Goal: Task Accomplishment & Management: Use online tool/utility

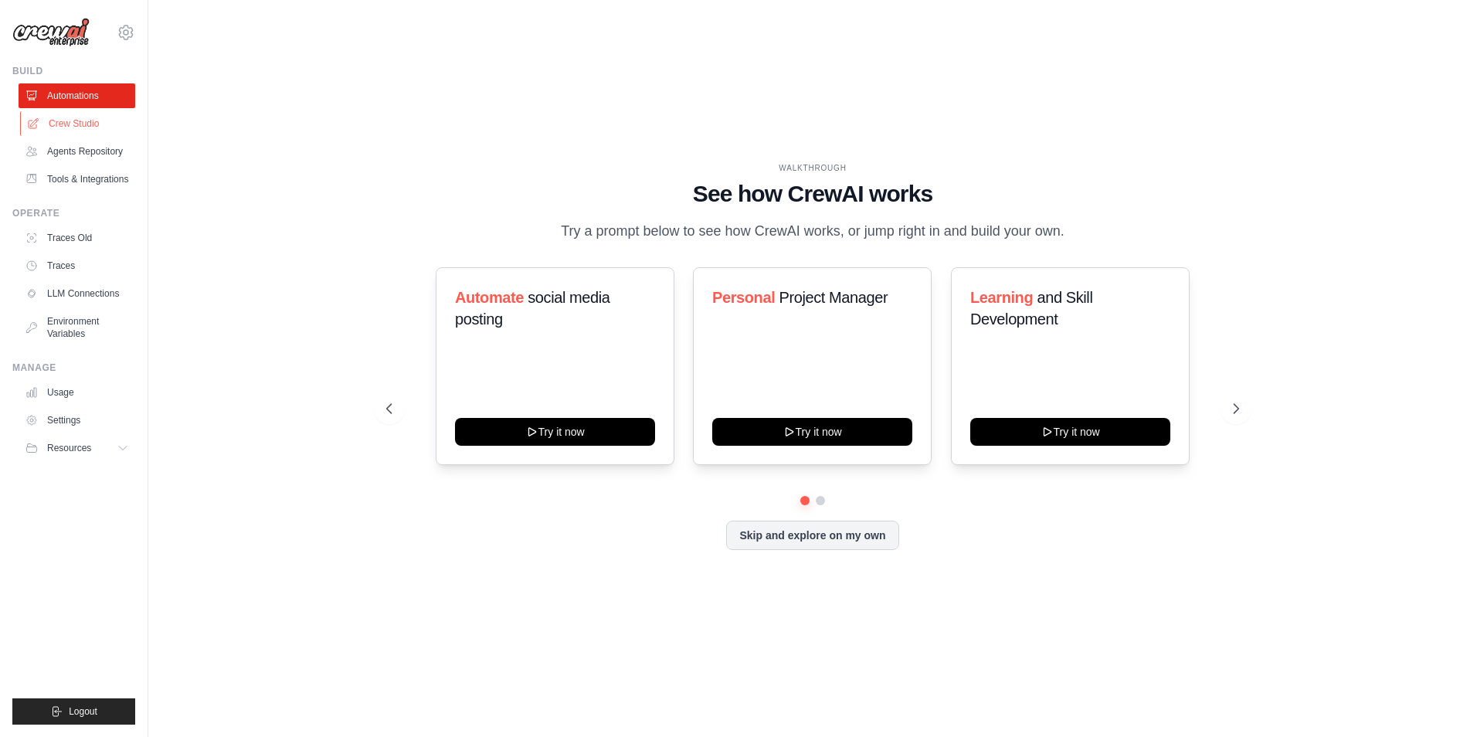
click at [71, 125] on link "Crew Studio" at bounding box center [78, 123] width 117 height 25
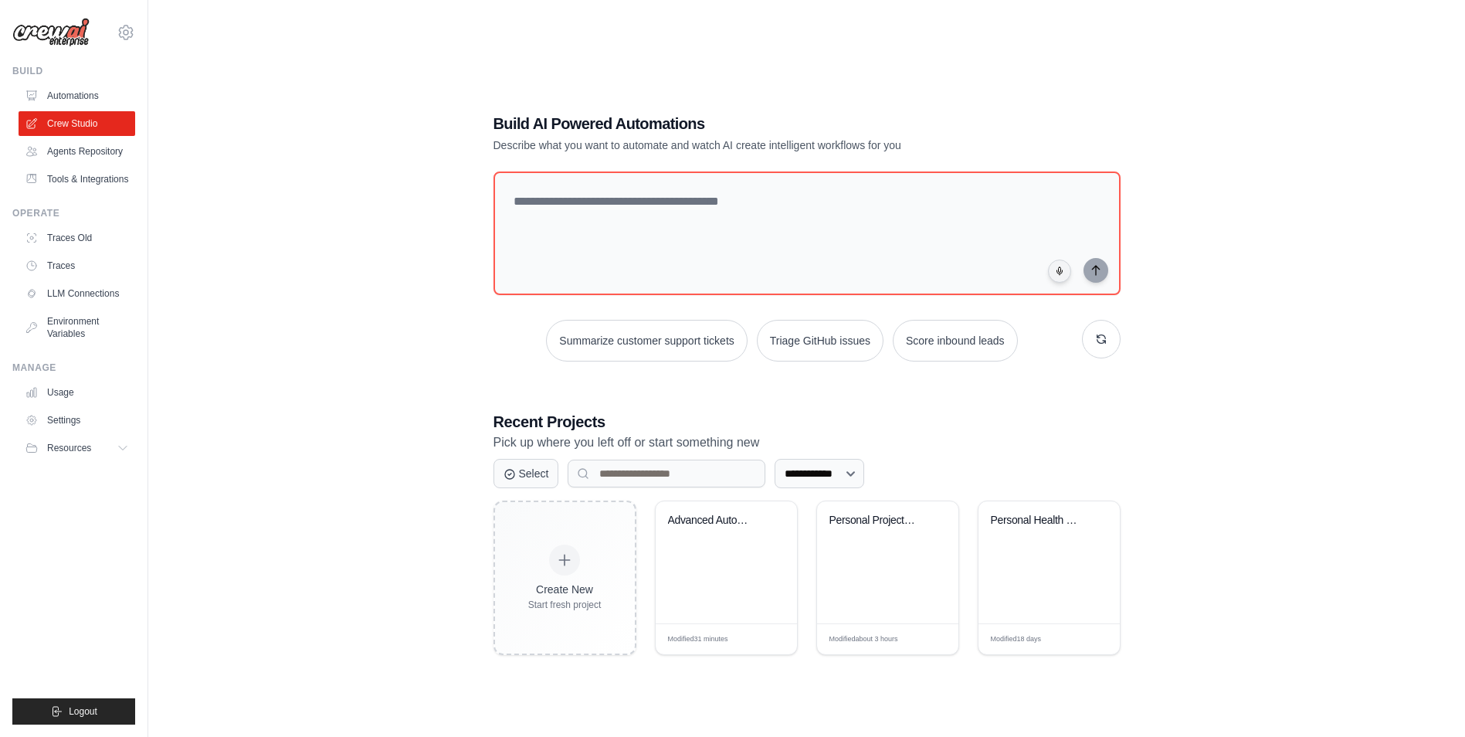
click at [71, 144] on link "Agents Repository" at bounding box center [77, 151] width 117 height 25
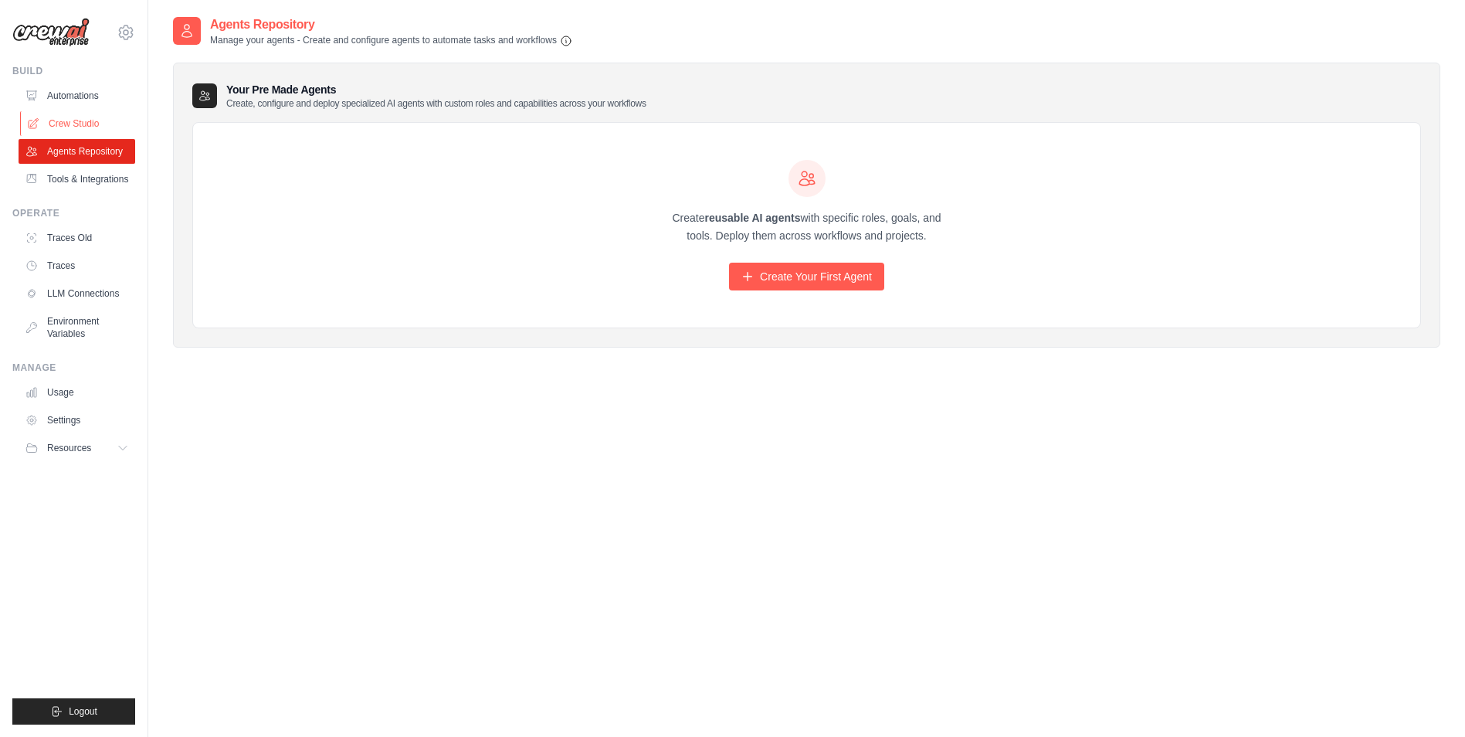
click at [71, 114] on link "Crew Studio" at bounding box center [78, 123] width 117 height 25
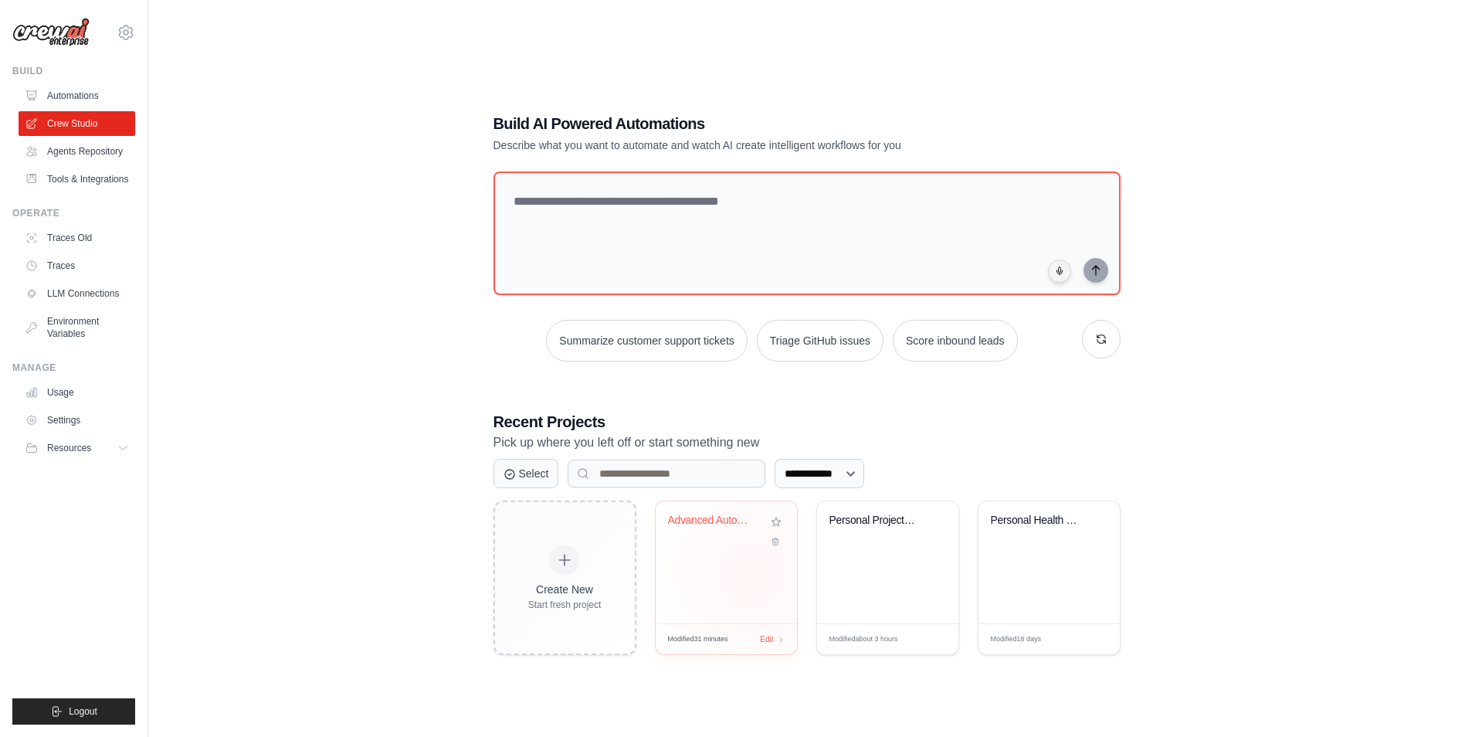
click at [751, 575] on div "Advanced Automotive Newsletter Auto..." at bounding box center [726, 562] width 141 height 122
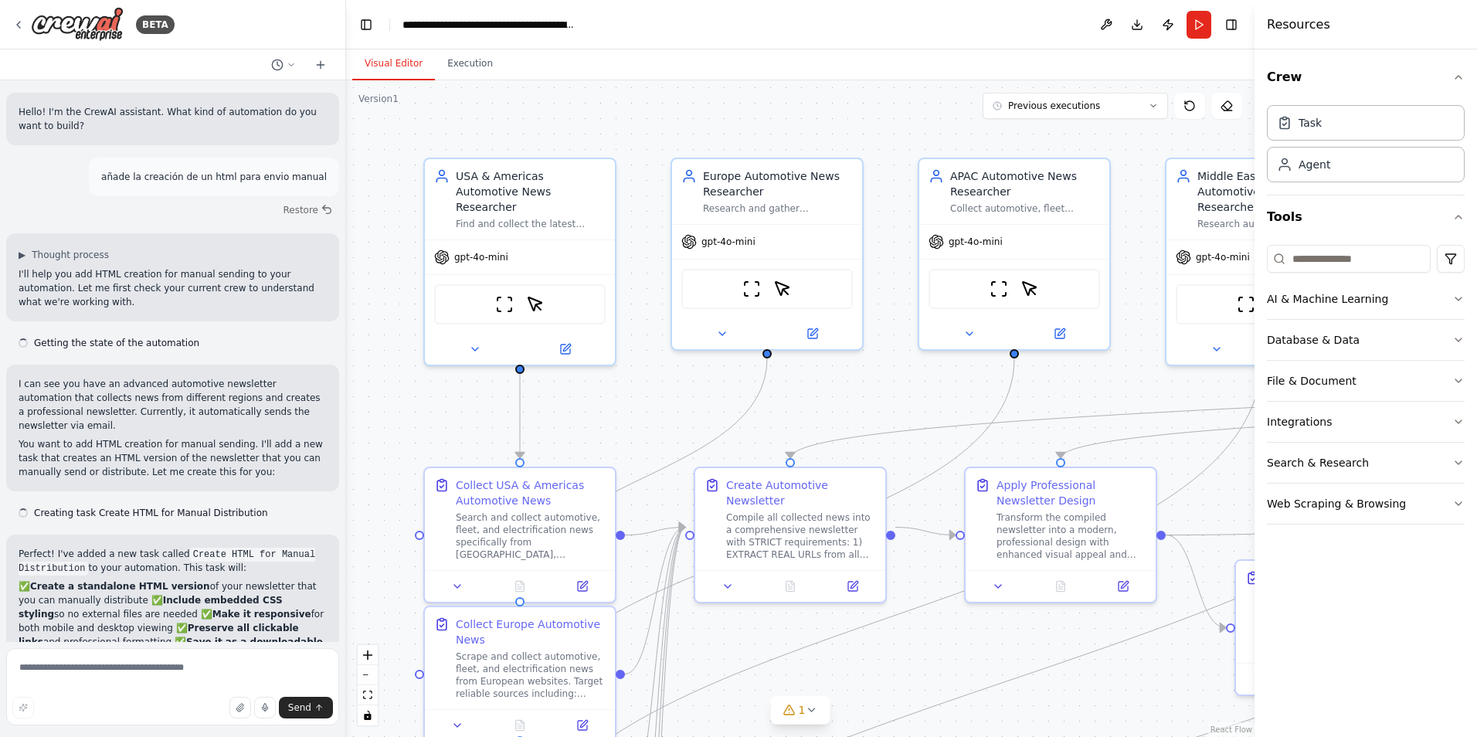
scroll to position [1041, 0]
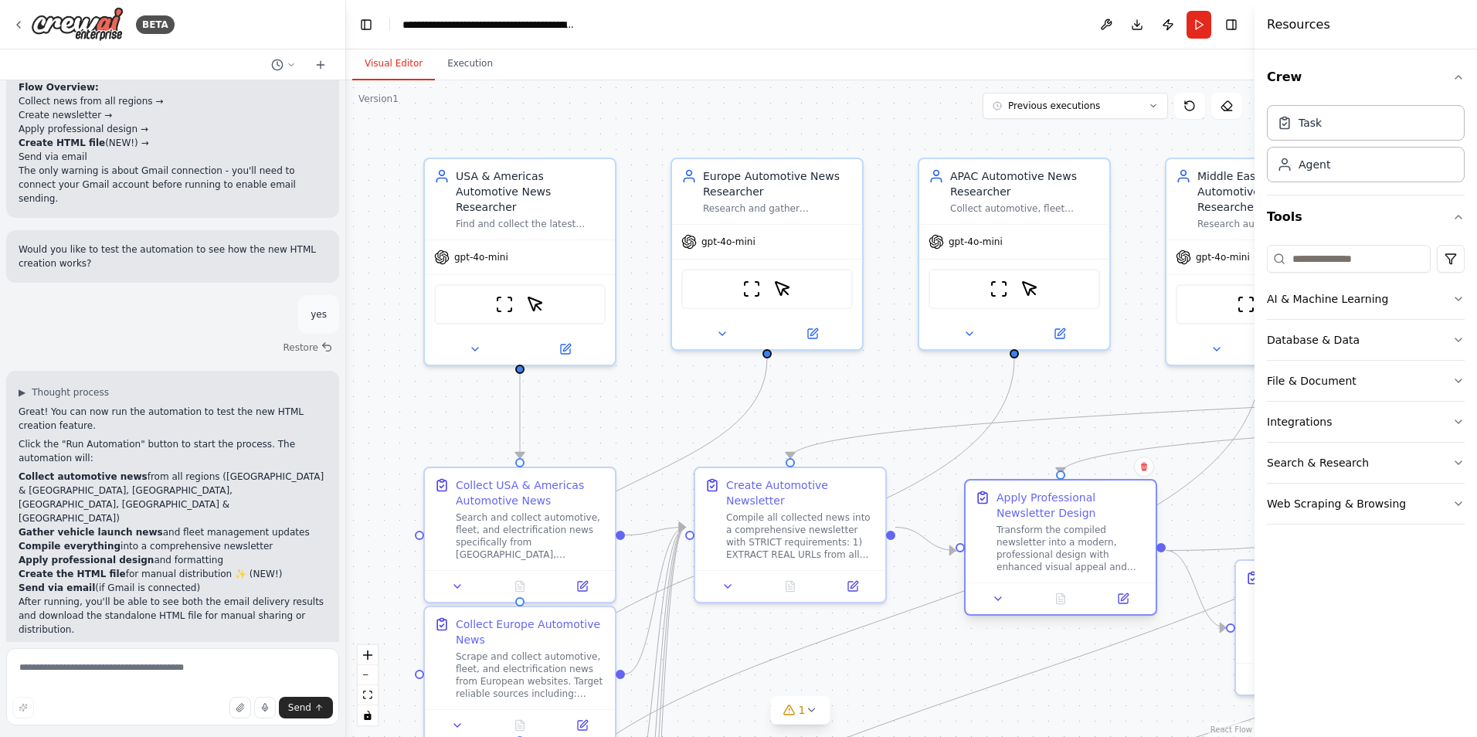
drag, startPoint x: 989, startPoint y: 595, endPoint x: 981, endPoint y: 613, distance: 19.4
click at [981, 613] on div at bounding box center [1060, 598] width 190 height 32
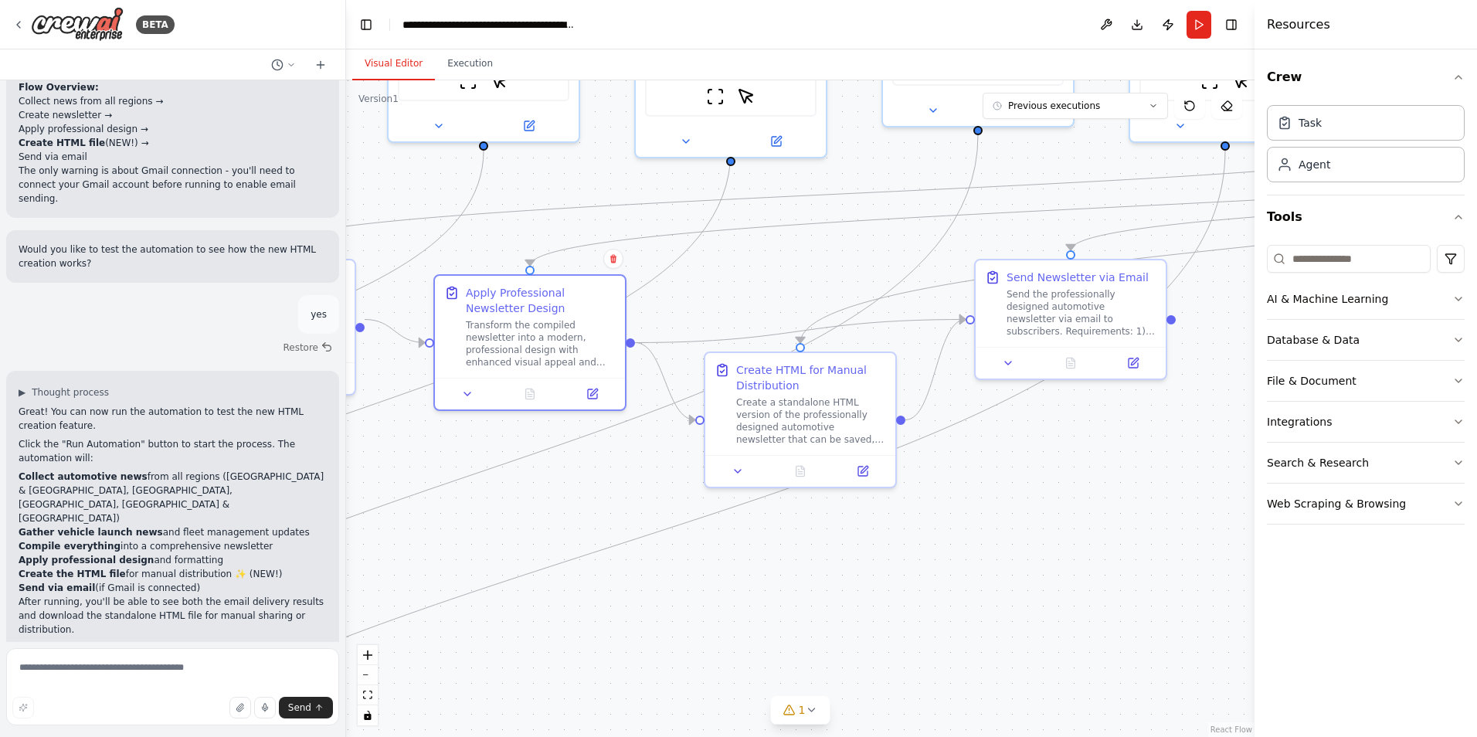
drag, startPoint x: 1131, startPoint y: 667, endPoint x: 600, endPoint y: 460, distance: 569.8
click at [600, 460] on div ".deletable-edge-delete-btn { width: 20px; height: 20px; border: 0px solid #ffff…" at bounding box center [800, 408] width 908 height 656
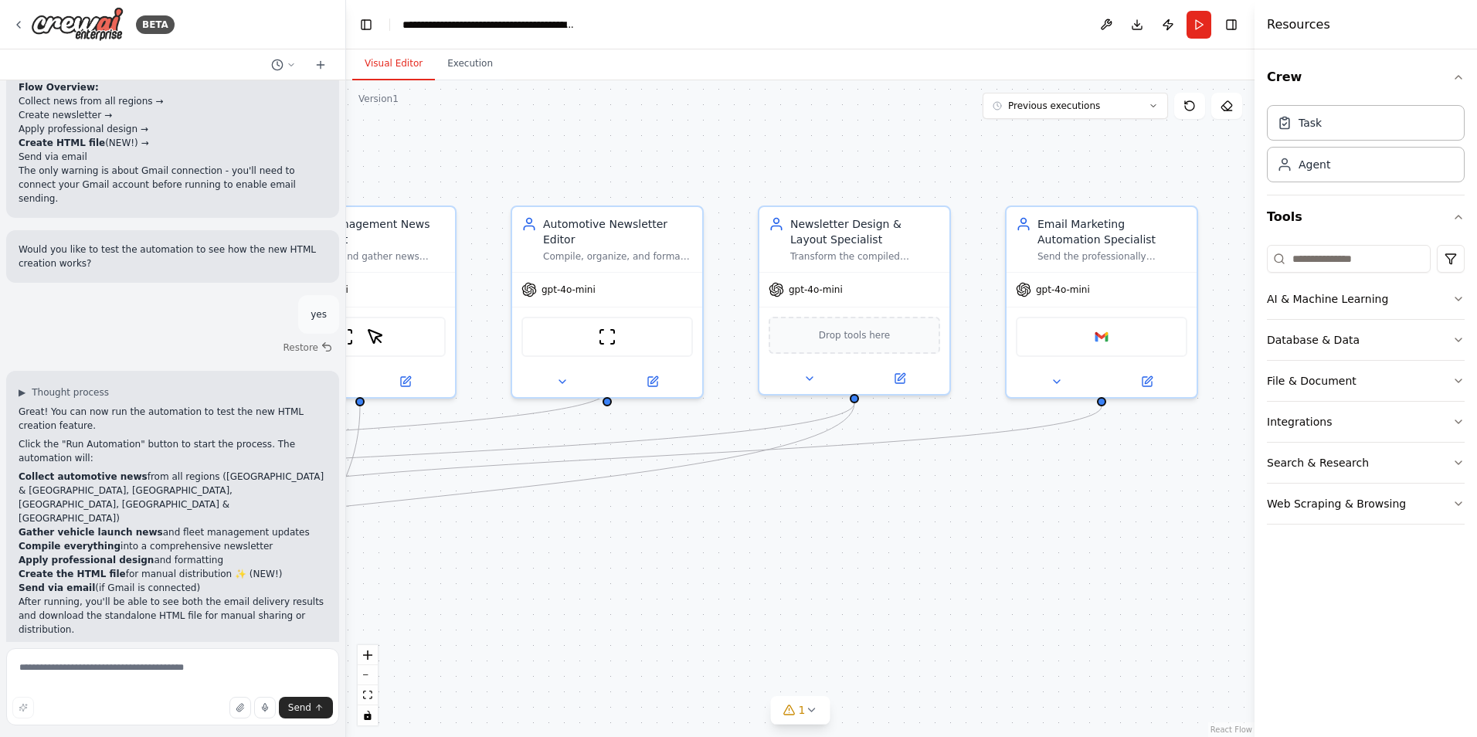
drag, startPoint x: 1070, startPoint y: 445, endPoint x: 232, endPoint y: 663, distance: 865.8
click at [232, 663] on div "BETA Hello! I'm the CrewAI assistant. What kind of automation do you want to bu…" at bounding box center [738, 368] width 1477 height 737
click at [1036, 249] on div "Email Marketing Automation Specialist Send the professionally designed automoti…" at bounding box center [1101, 236] width 171 height 46
click at [1189, 195] on button at bounding box center [1185, 188] width 20 height 20
click at [1149, 183] on button "Confirm" at bounding box center [1141, 188] width 55 height 19
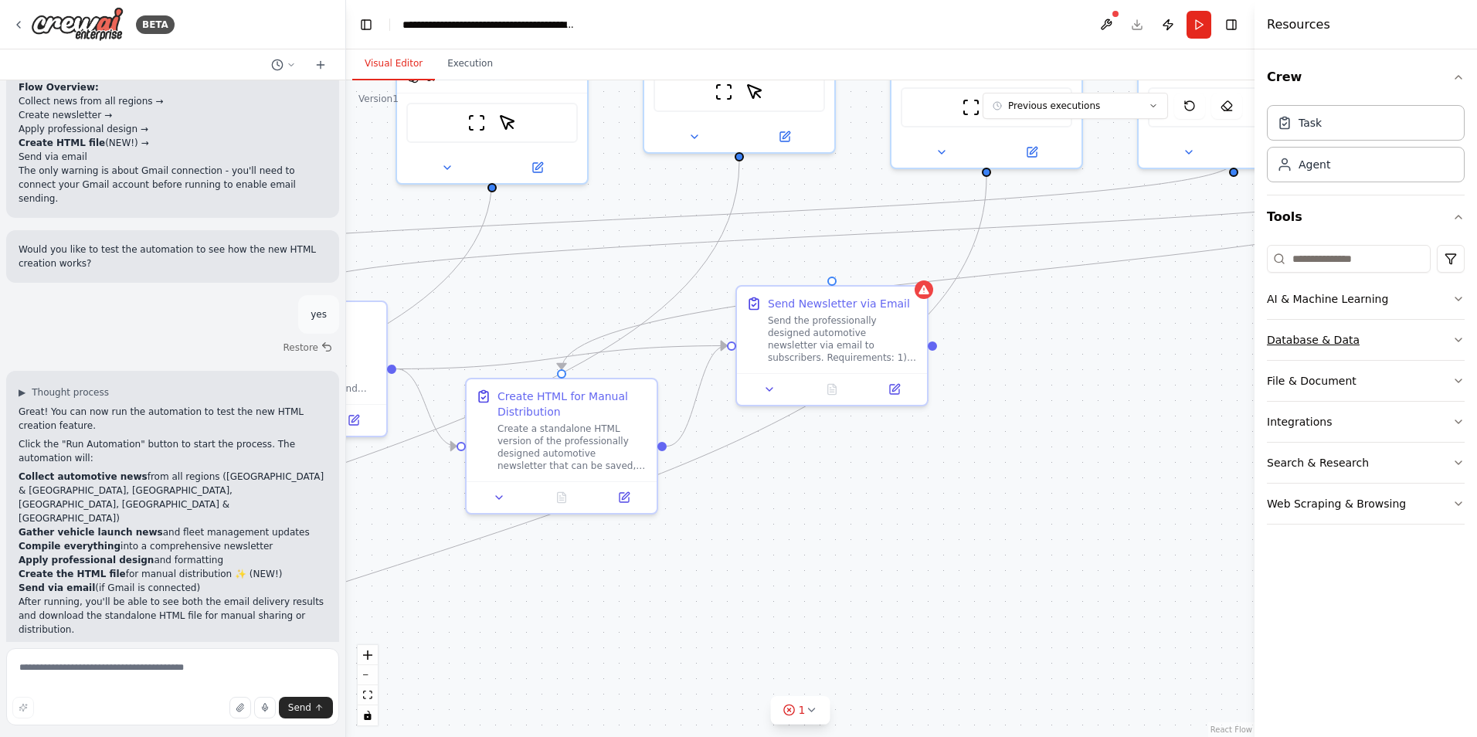
drag, startPoint x: 643, startPoint y: 550, endPoint x: 1269, endPoint y: 321, distance: 667.0
click at [1269, 321] on div "BETA Hello! I'm the CrewAI assistant. What kind of automation do you want to bu…" at bounding box center [738, 368] width 1477 height 737
click at [880, 325] on div "Send the professionally designed automotive newsletter via email to subscribers…" at bounding box center [843, 335] width 150 height 49
click at [908, 273] on button at bounding box center [915, 269] width 20 height 20
click at [868, 279] on div ".deletable-edge-delete-btn { width: 20px; height: 20px; border: 0px solid #ffff…" at bounding box center [800, 408] width 908 height 656
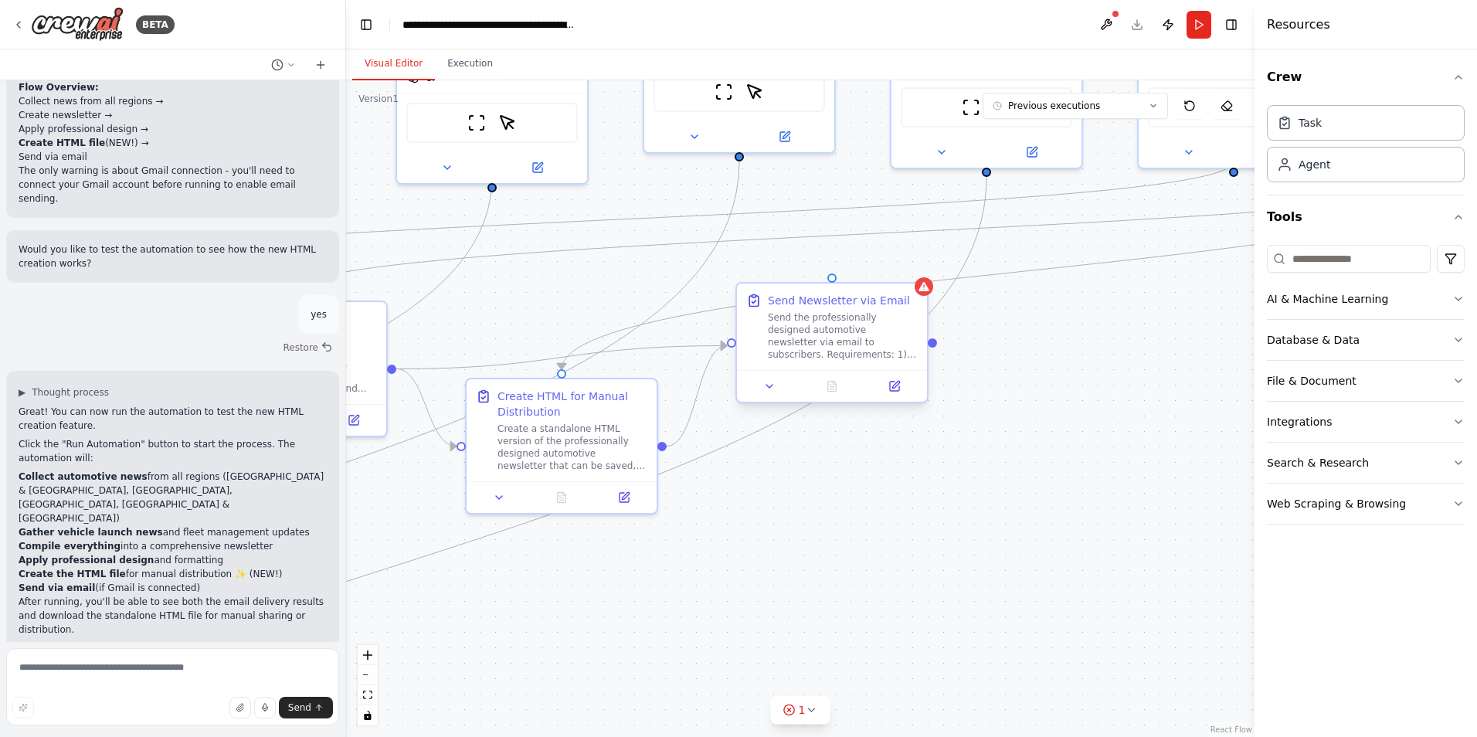
click at [870, 320] on div "Send the professionally designed automotive newsletter via email to subscribers…" at bounding box center [843, 335] width 150 height 49
click at [923, 267] on button at bounding box center [915, 269] width 20 height 20
click at [886, 268] on button "Confirm" at bounding box center [871, 269] width 55 height 19
click at [934, 446] on div ".deletable-edge-delete-btn { width: 20px; height: 20px; border: 0px solid #ffff…" at bounding box center [800, 408] width 908 height 656
click at [466, 70] on button "Execution" at bounding box center [470, 64] width 70 height 32
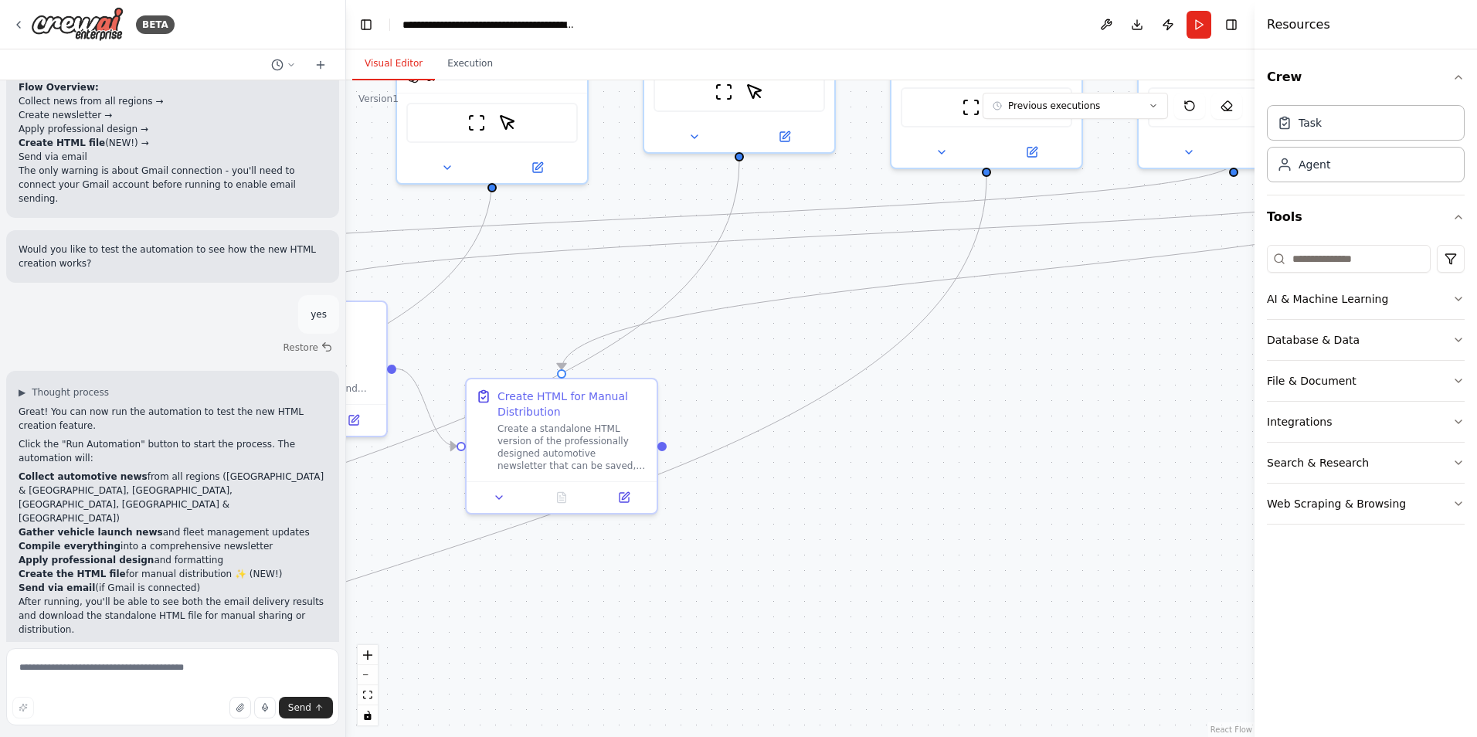
click at [375, 63] on button "Visual Editor" at bounding box center [393, 64] width 83 height 32
click at [1193, 26] on button "Run" at bounding box center [1198, 25] width 25 height 28
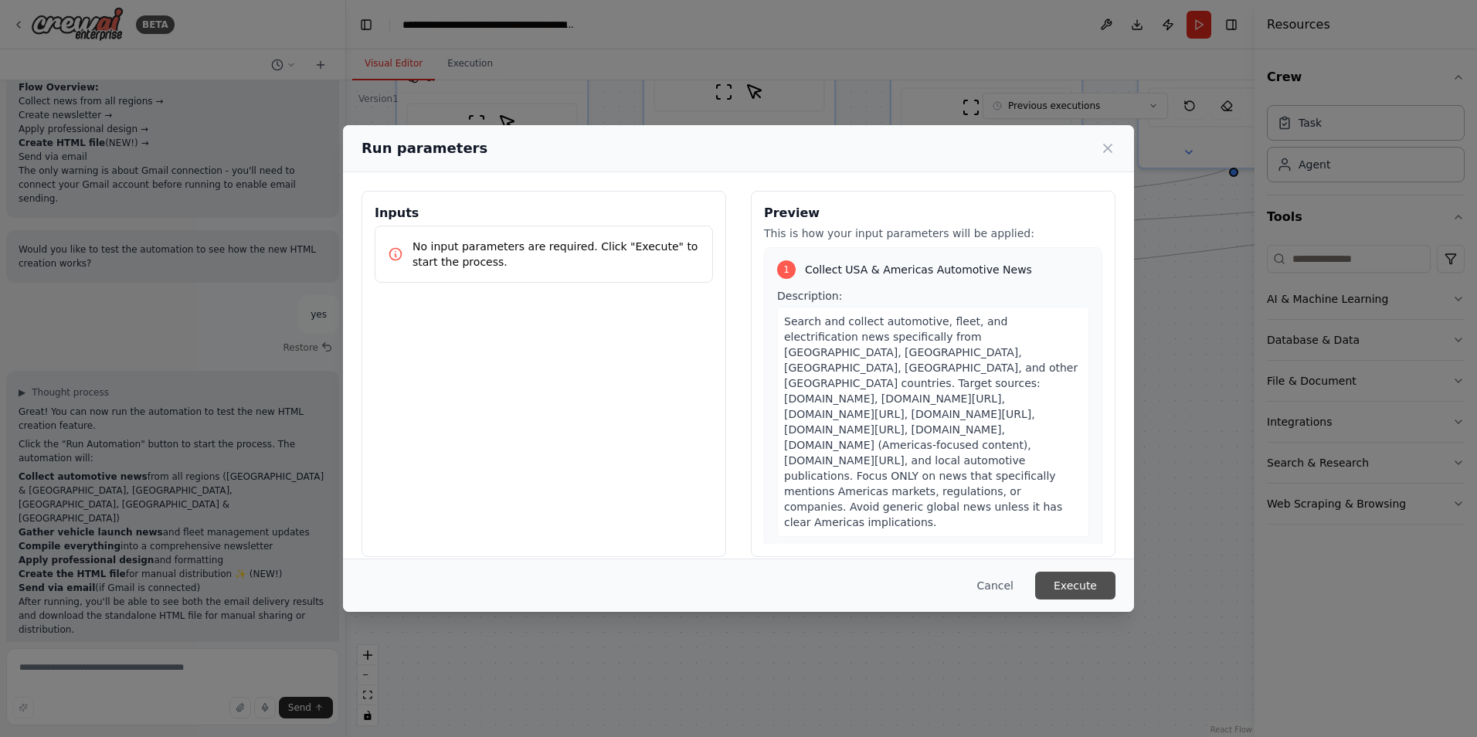
click at [1100, 576] on button "Execute" at bounding box center [1075, 585] width 80 height 28
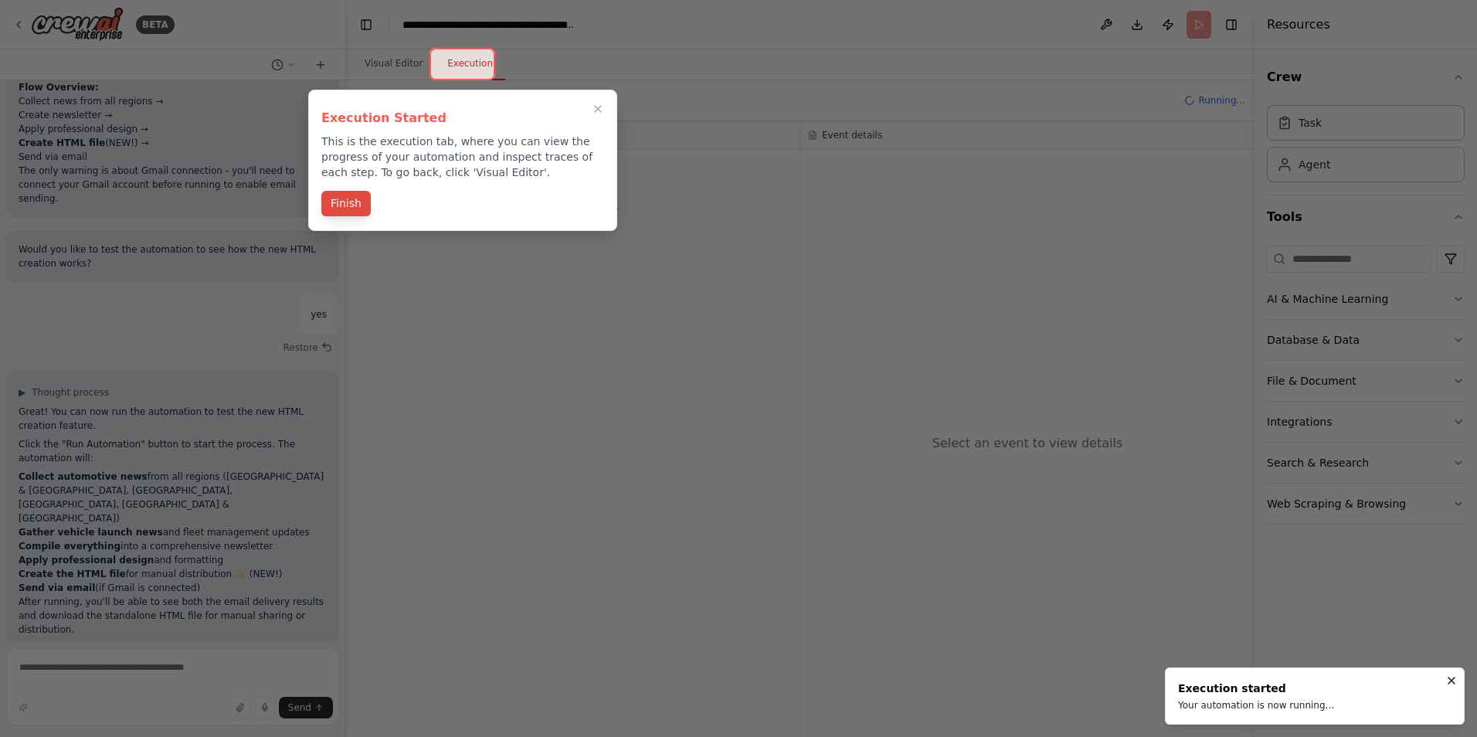
click at [335, 205] on button "Finish" at bounding box center [345, 203] width 49 height 25
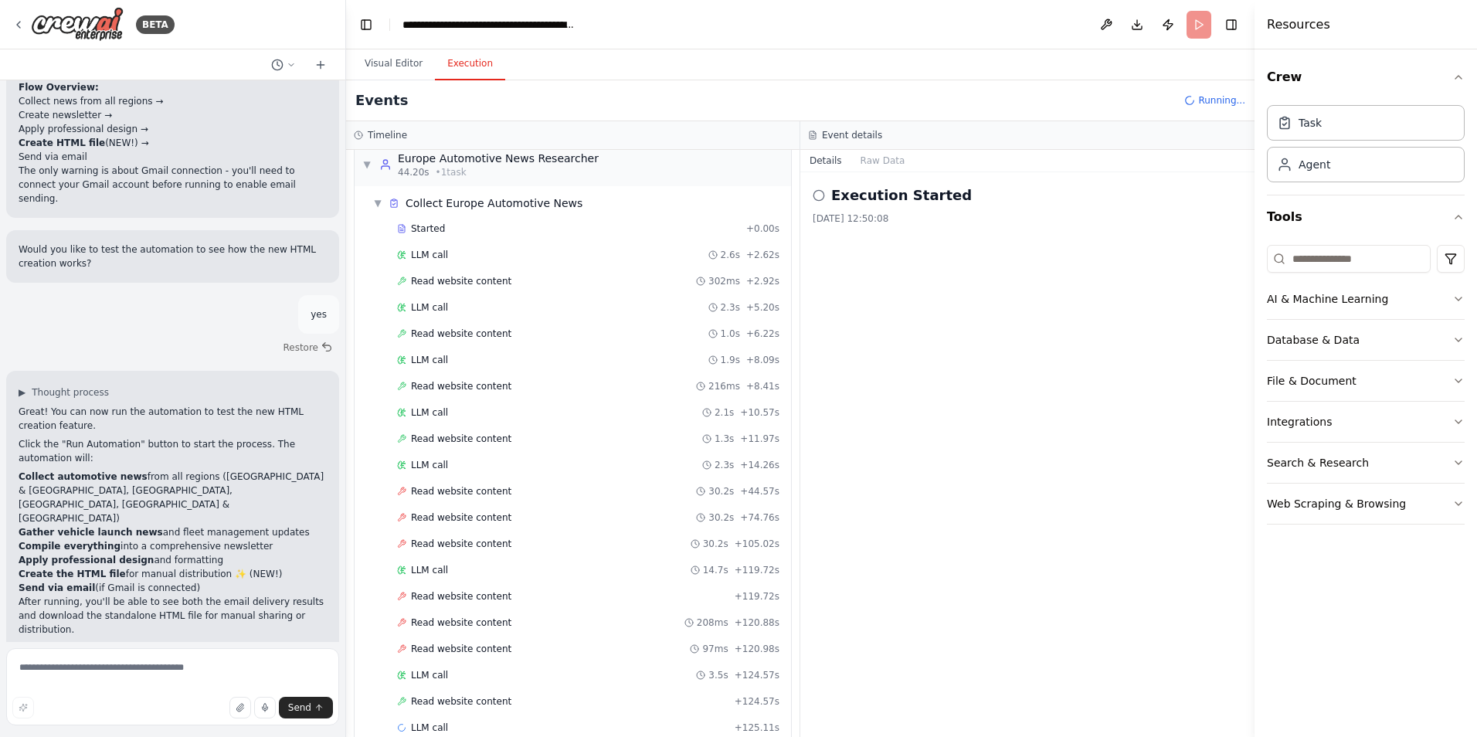
scroll to position [471, 0]
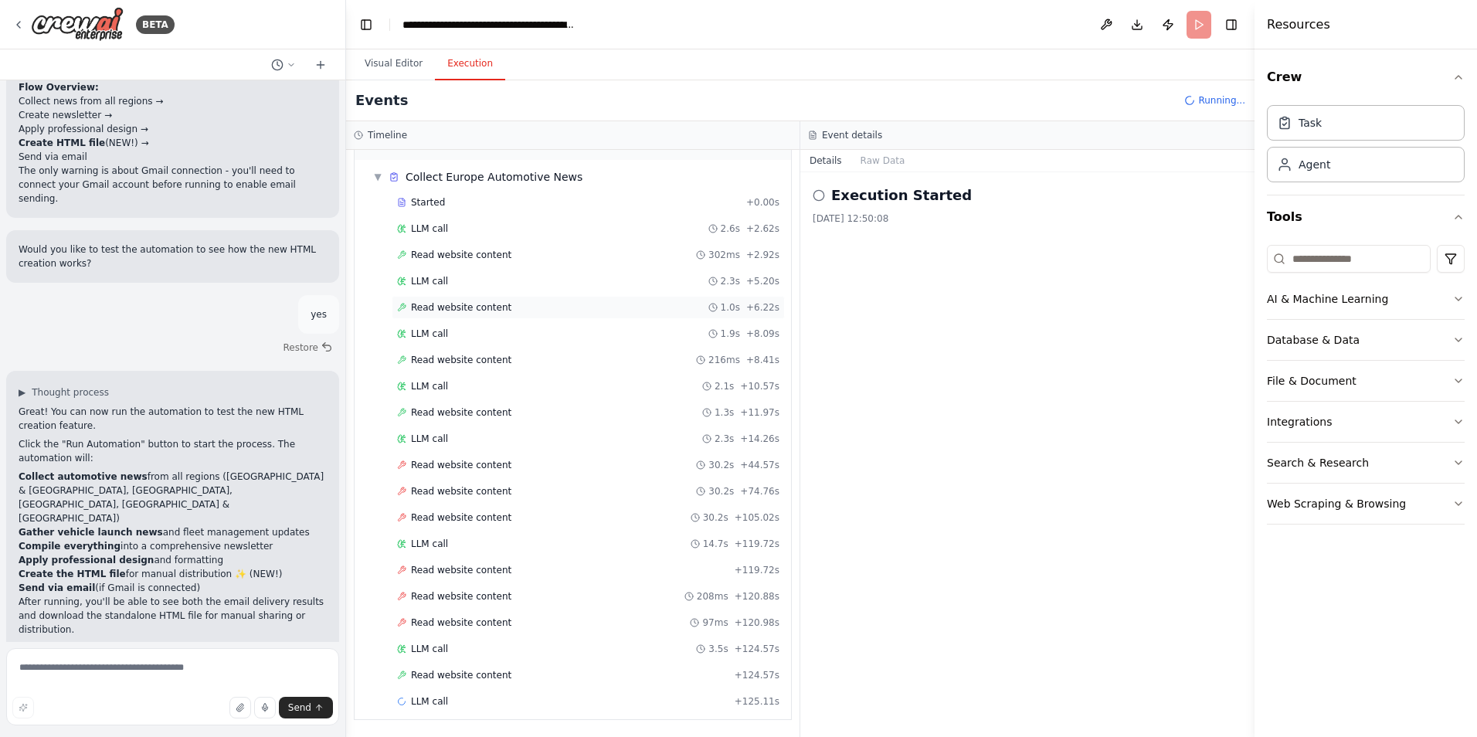
click at [429, 301] on span "Read website content" at bounding box center [461, 307] width 100 height 12
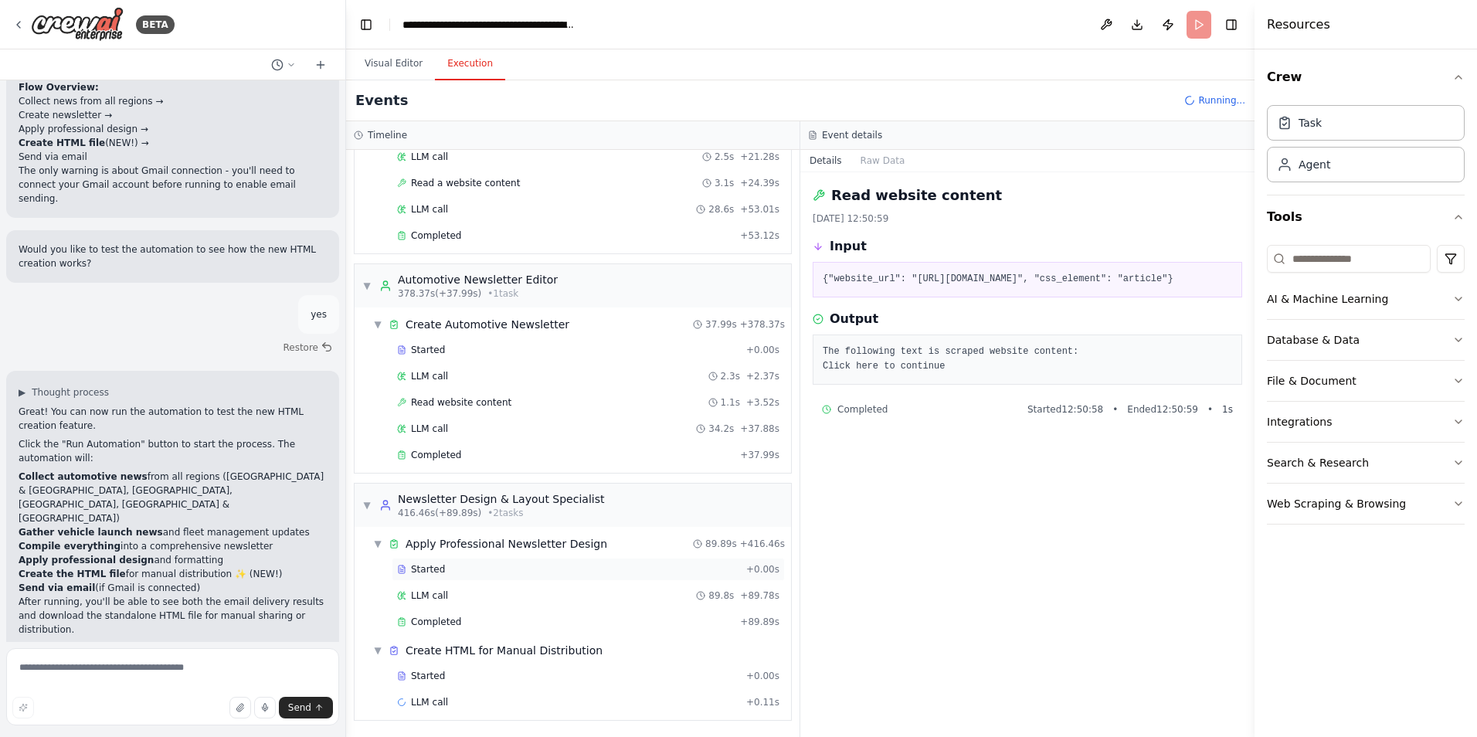
scroll to position [3495, 0]
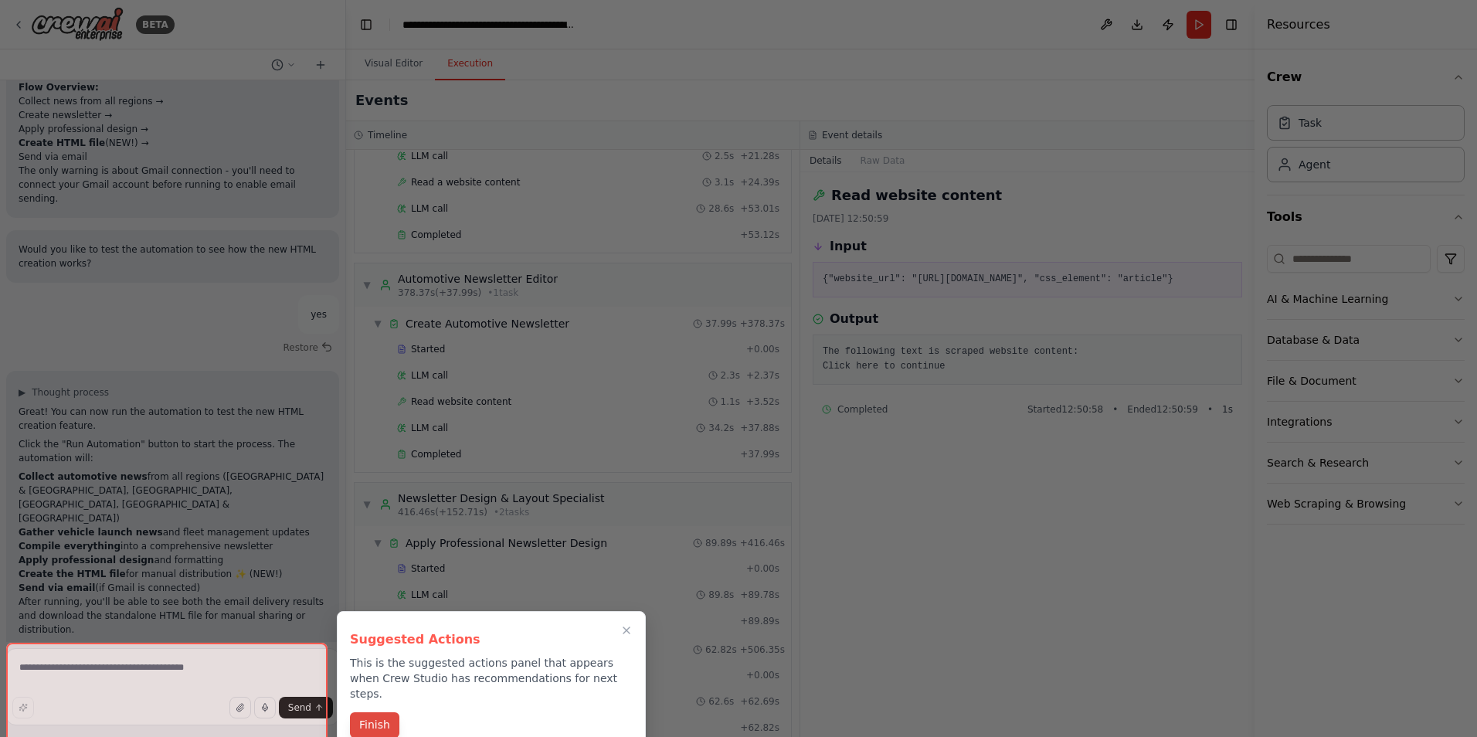
click at [381, 713] on button "Finish" at bounding box center [374, 724] width 49 height 25
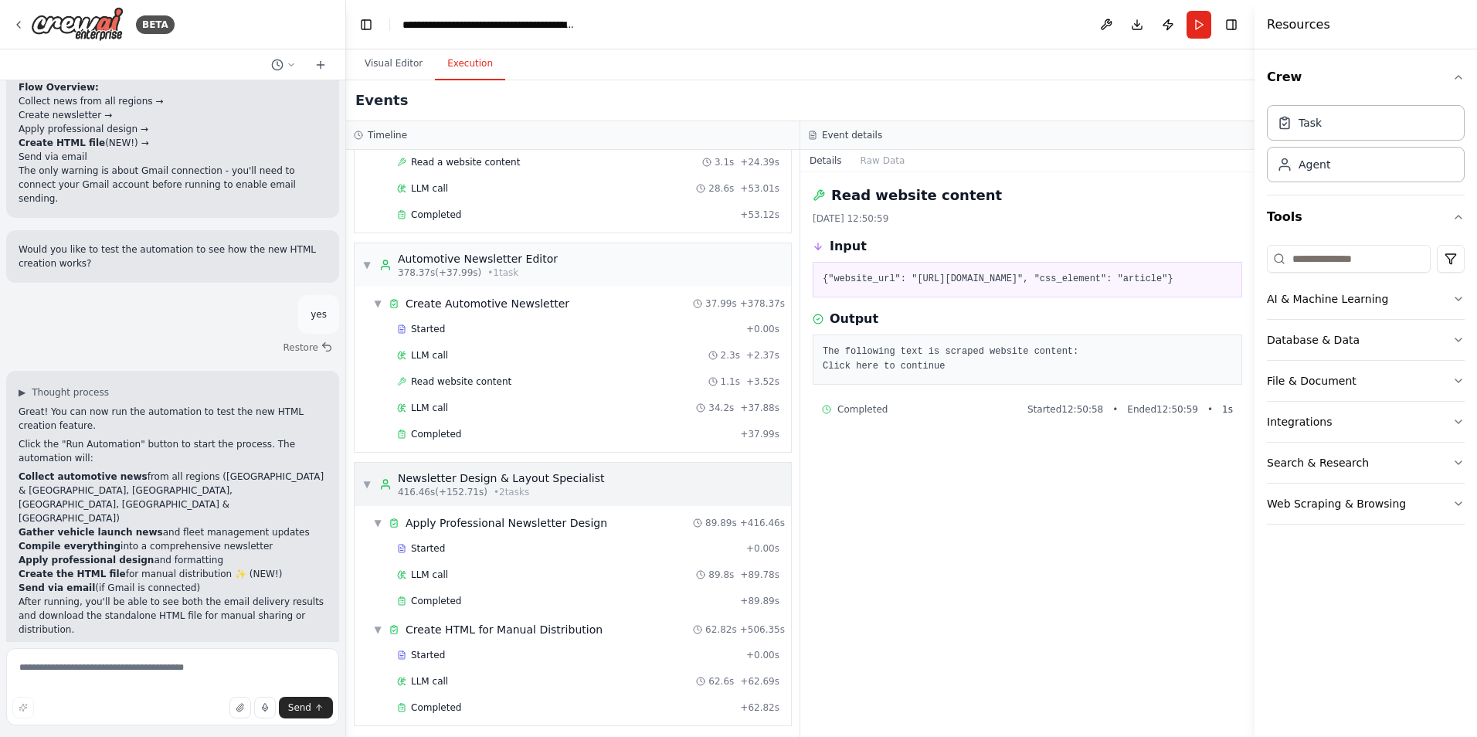
scroll to position [3522, 0]
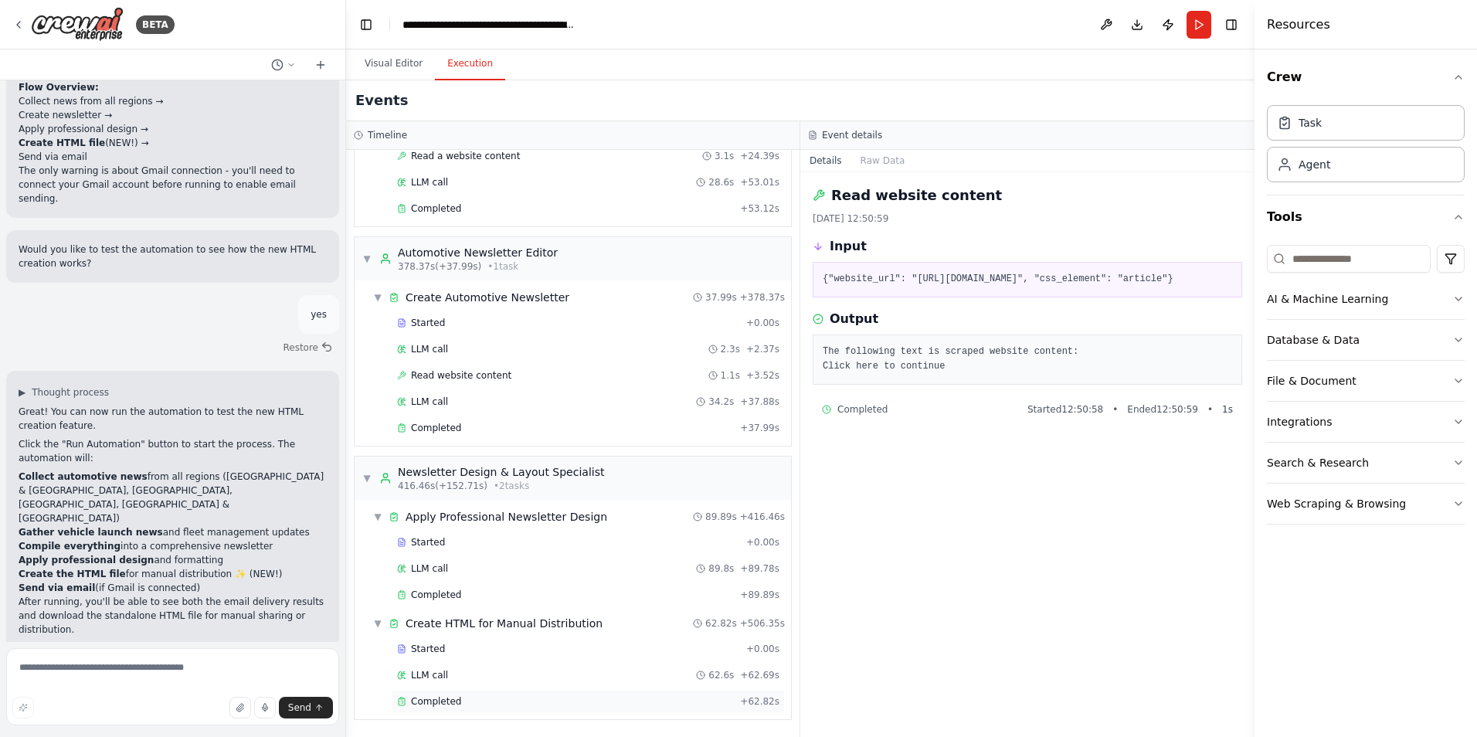
click at [435, 694] on div "Completed + 62.82s" at bounding box center [588, 701] width 393 height 23
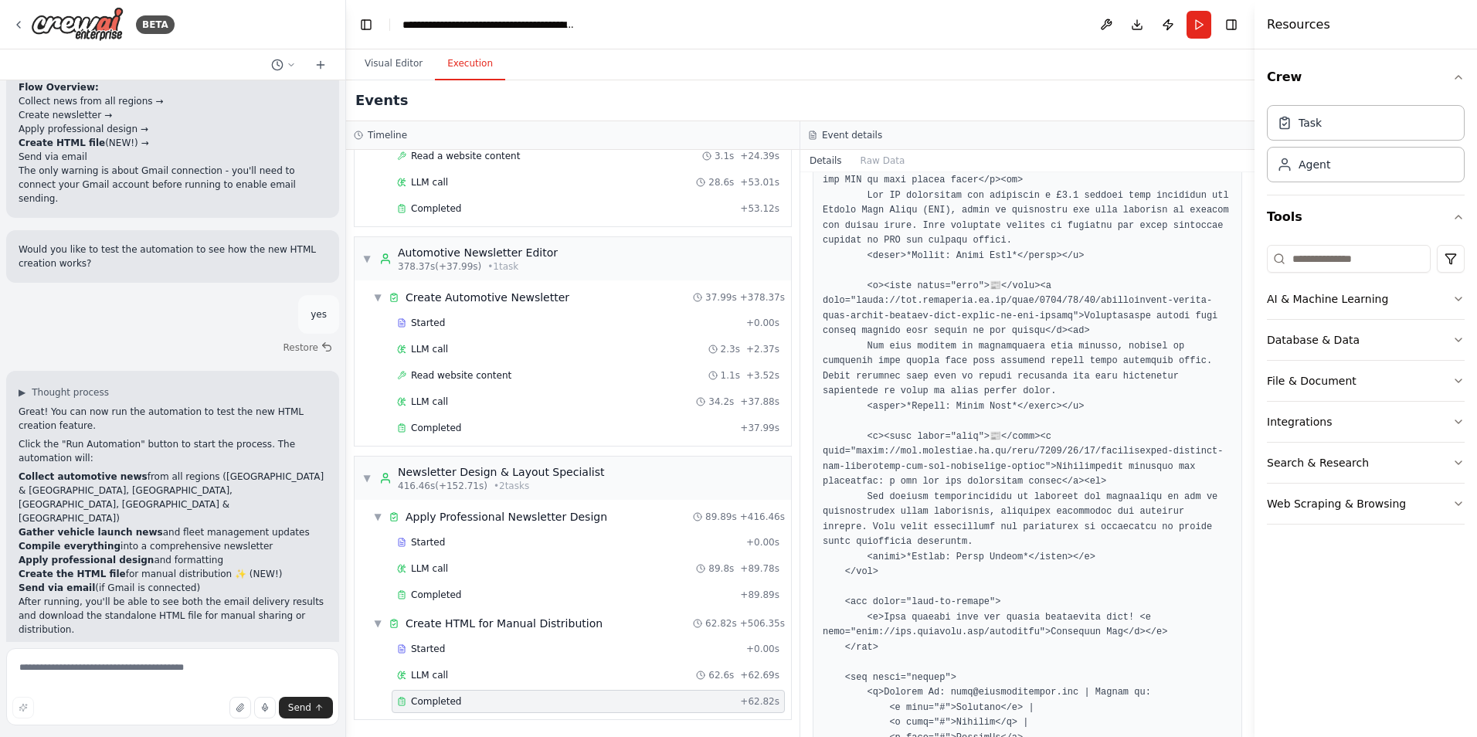
scroll to position [3585, 0]
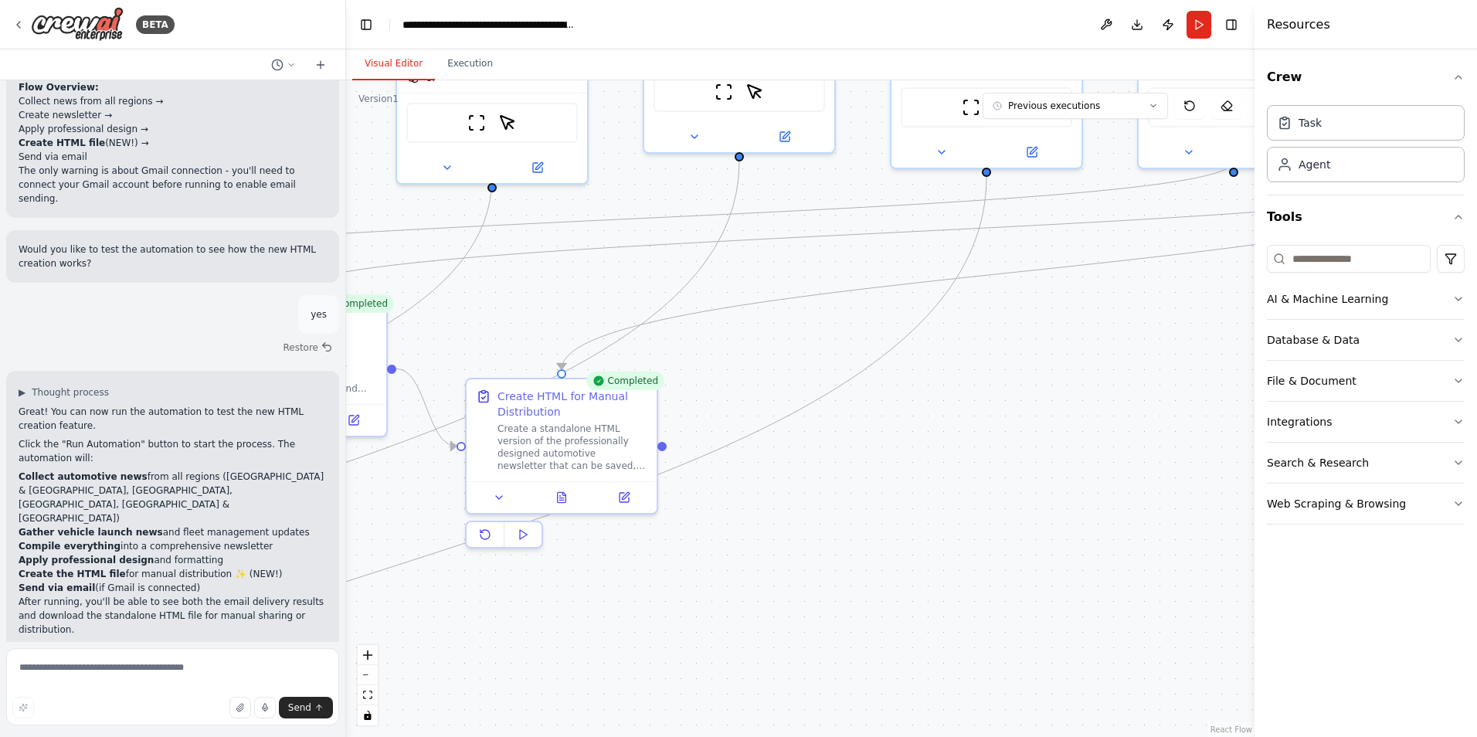
click at [378, 57] on button "Visual Editor" at bounding box center [393, 64] width 83 height 32
click at [588, 499] on button at bounding box center [562, 494] width 66 height 19
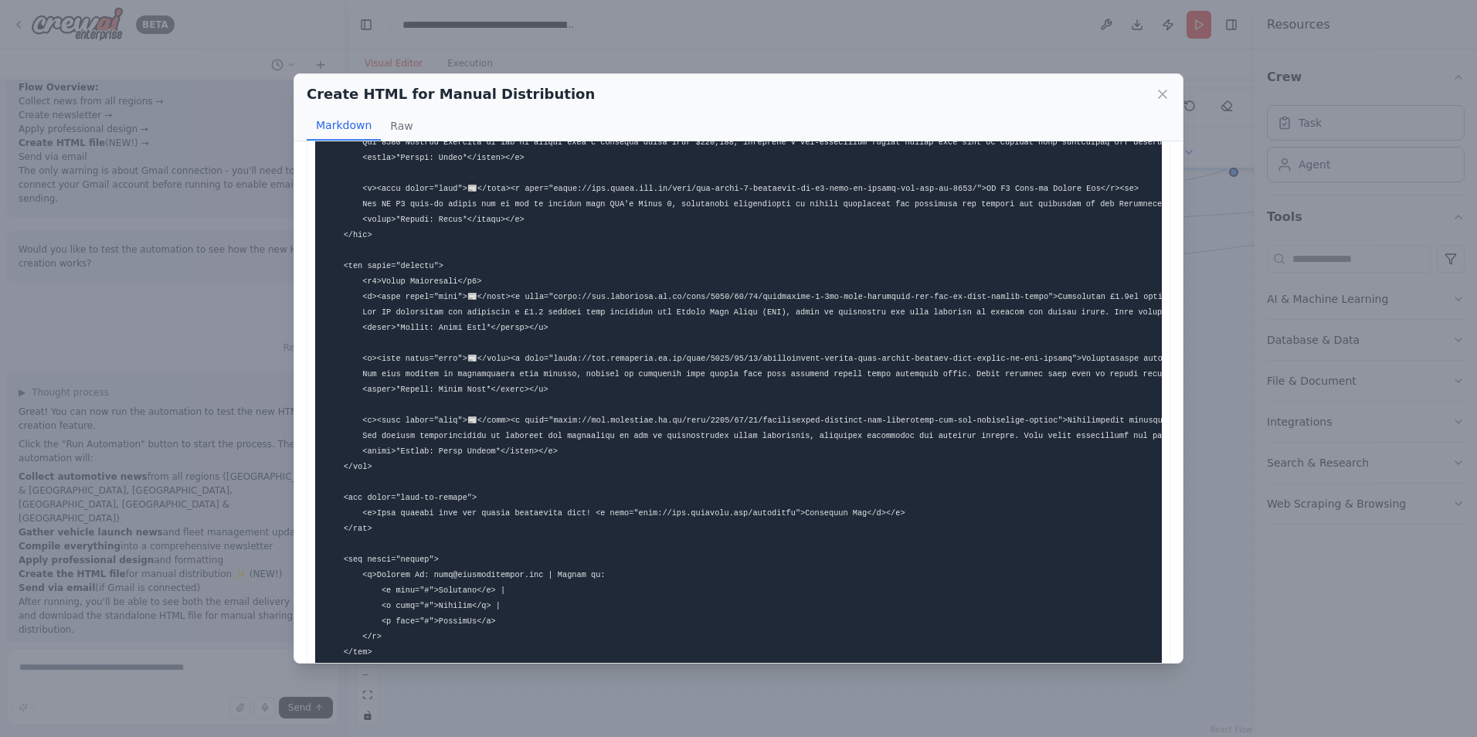
scroll to position [2286, 0]
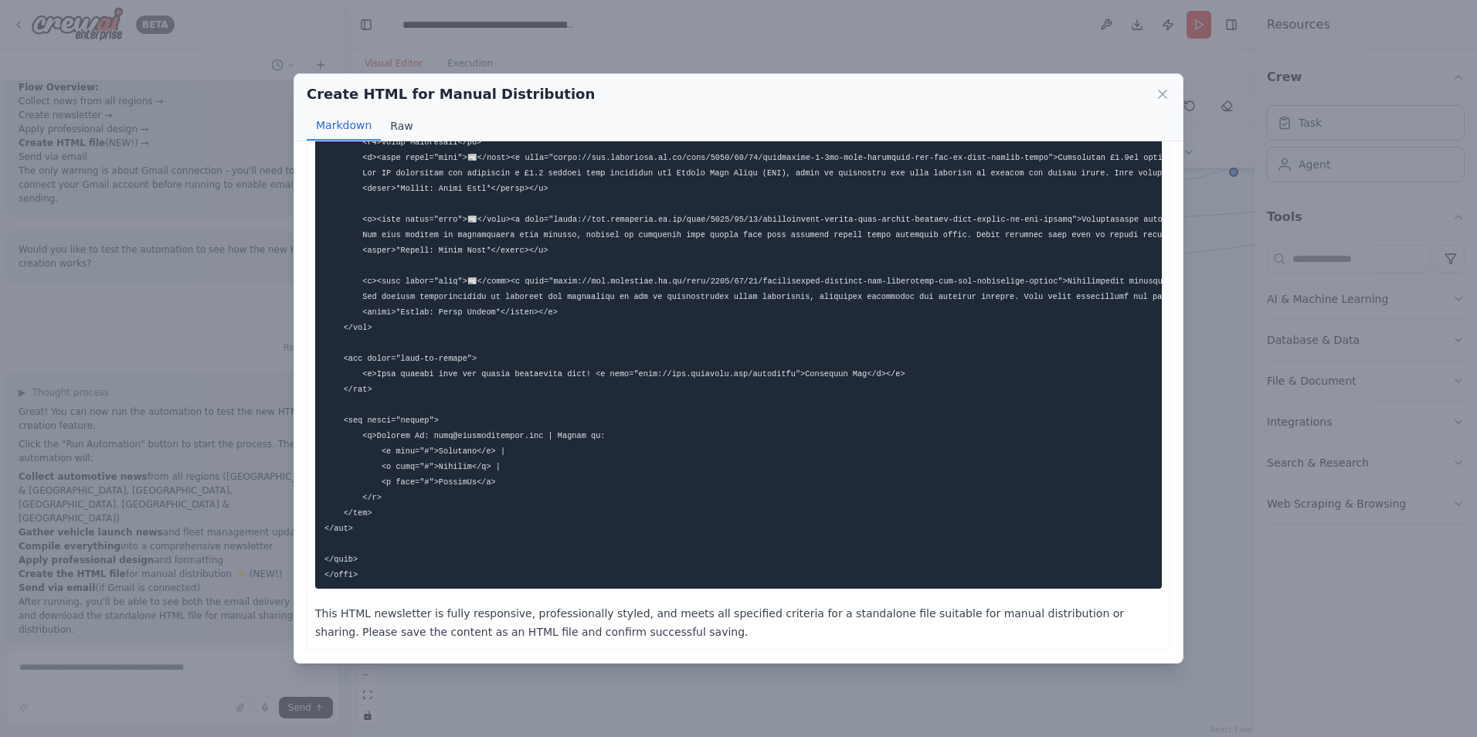
click at [400, 124] on button "Raw" at bounding box center [401, 125] width 41 height 29
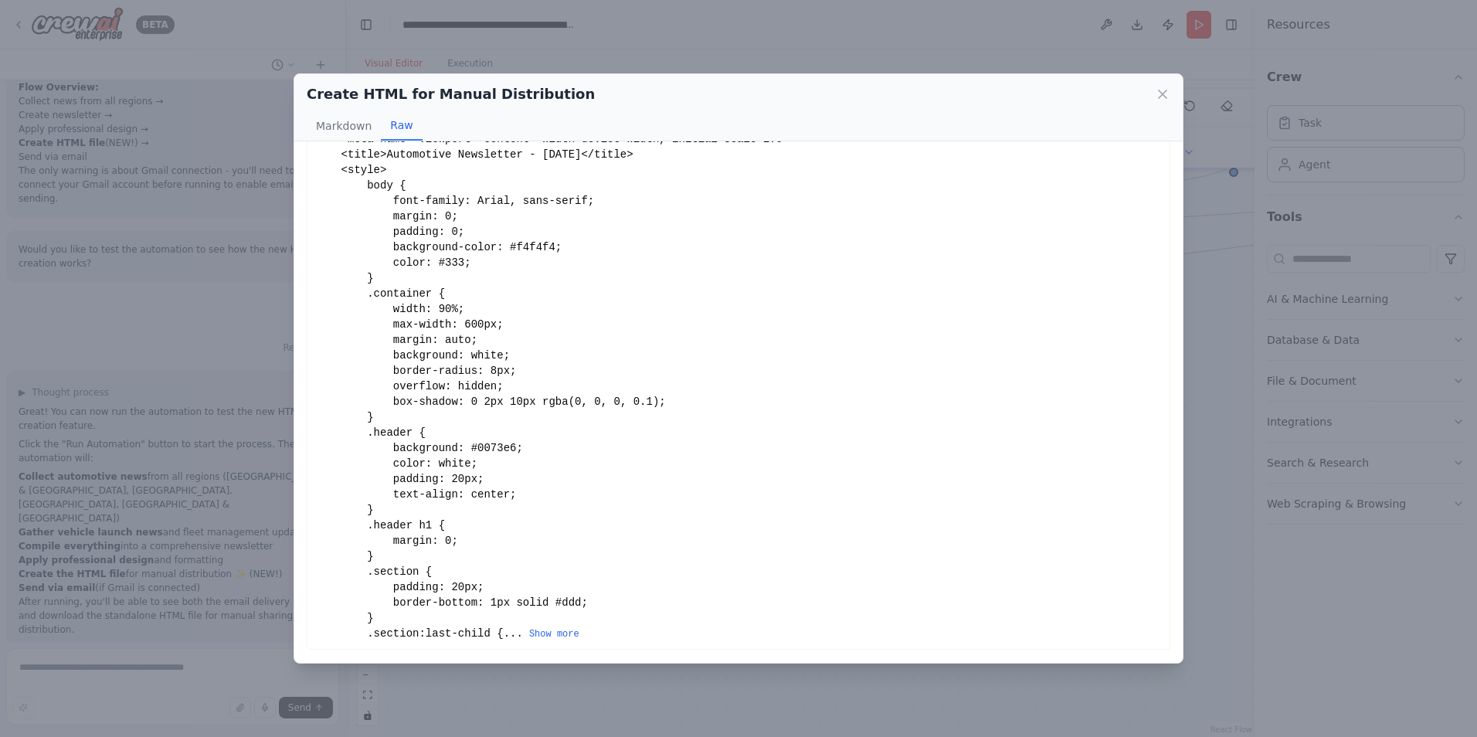
scroll to position [124, 0]
click at [345, 129] on button "Markdown" at bounding box center [344, 125] width 74 height 29
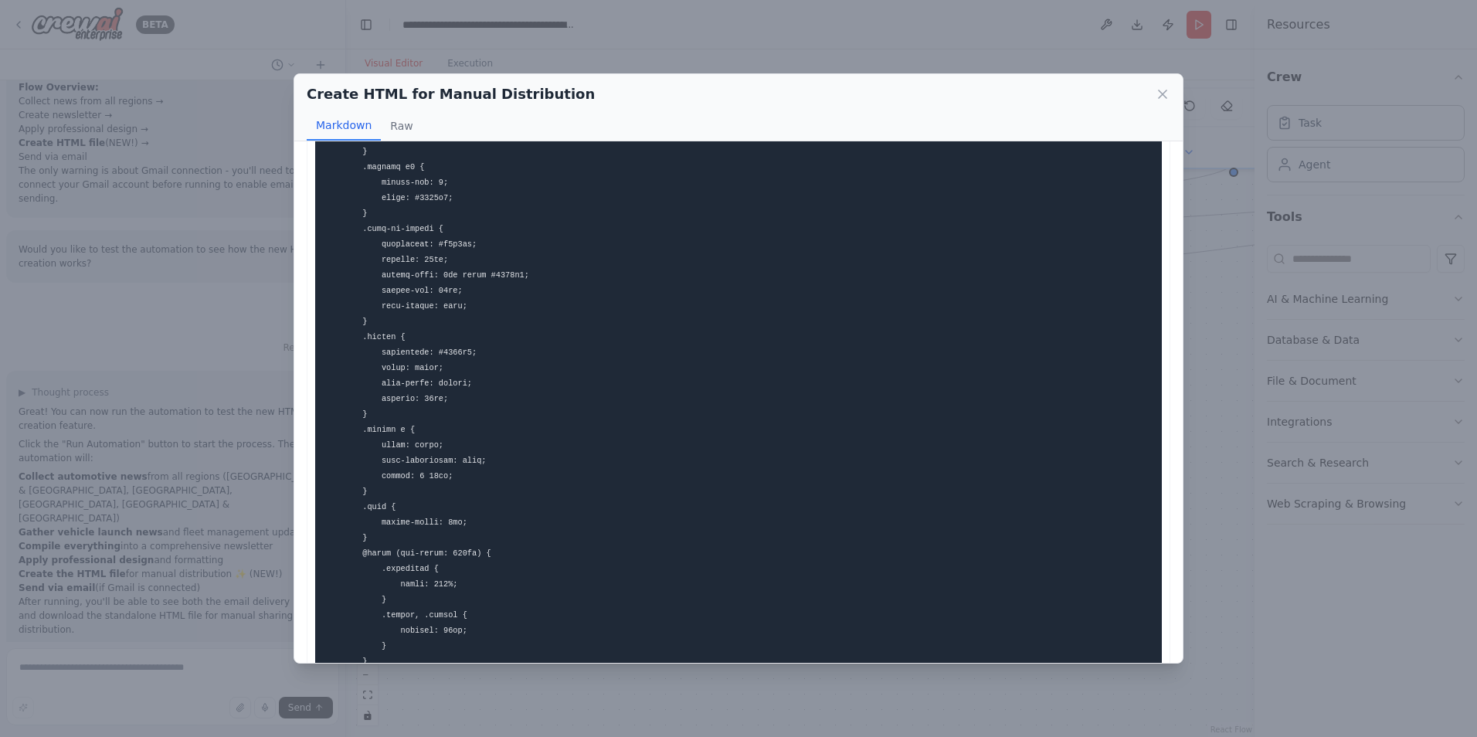
scroll to position [618, 0]
click at [1160, 94] on icon at bounding box center [1162, 93] width 15 height 15
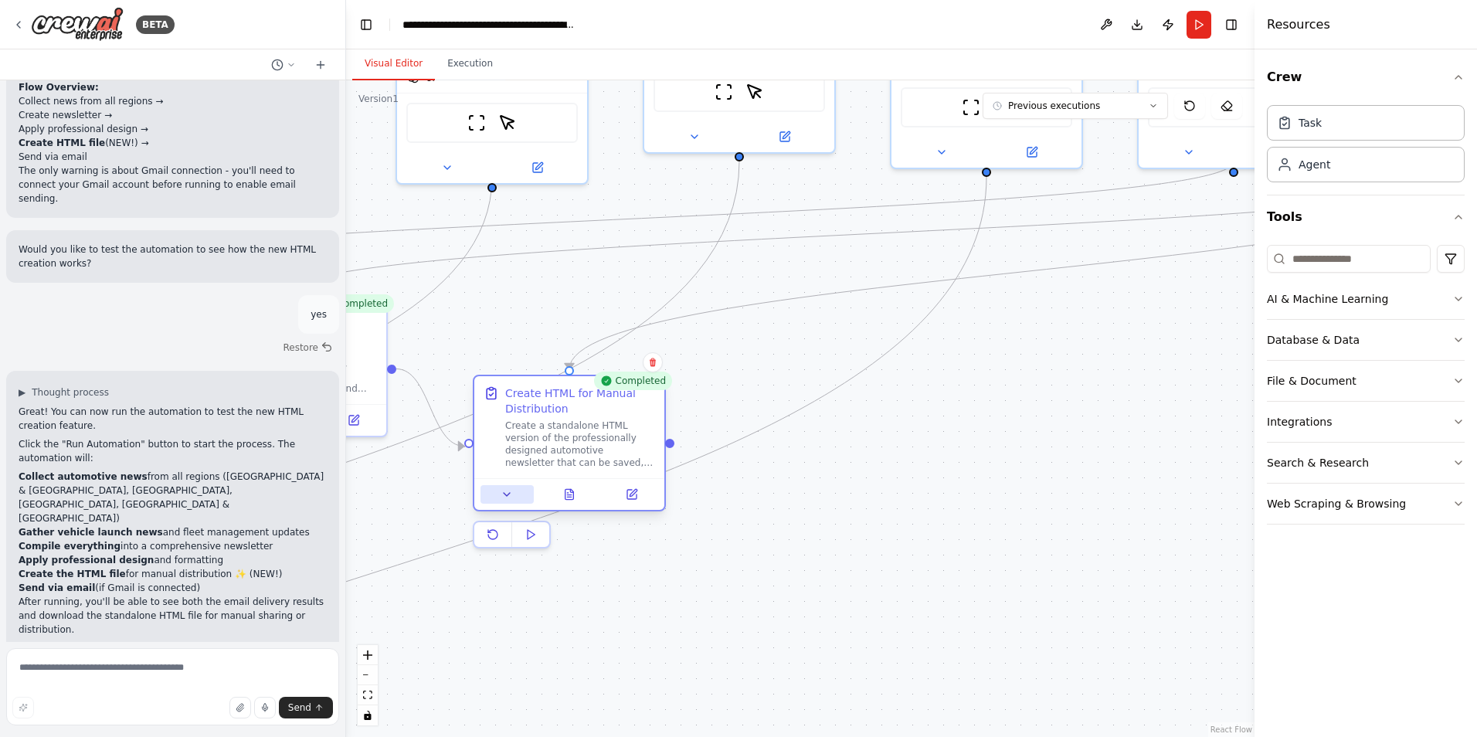
click at [510, 497] on icon at bounding box center [506, 494] width 12 height 12
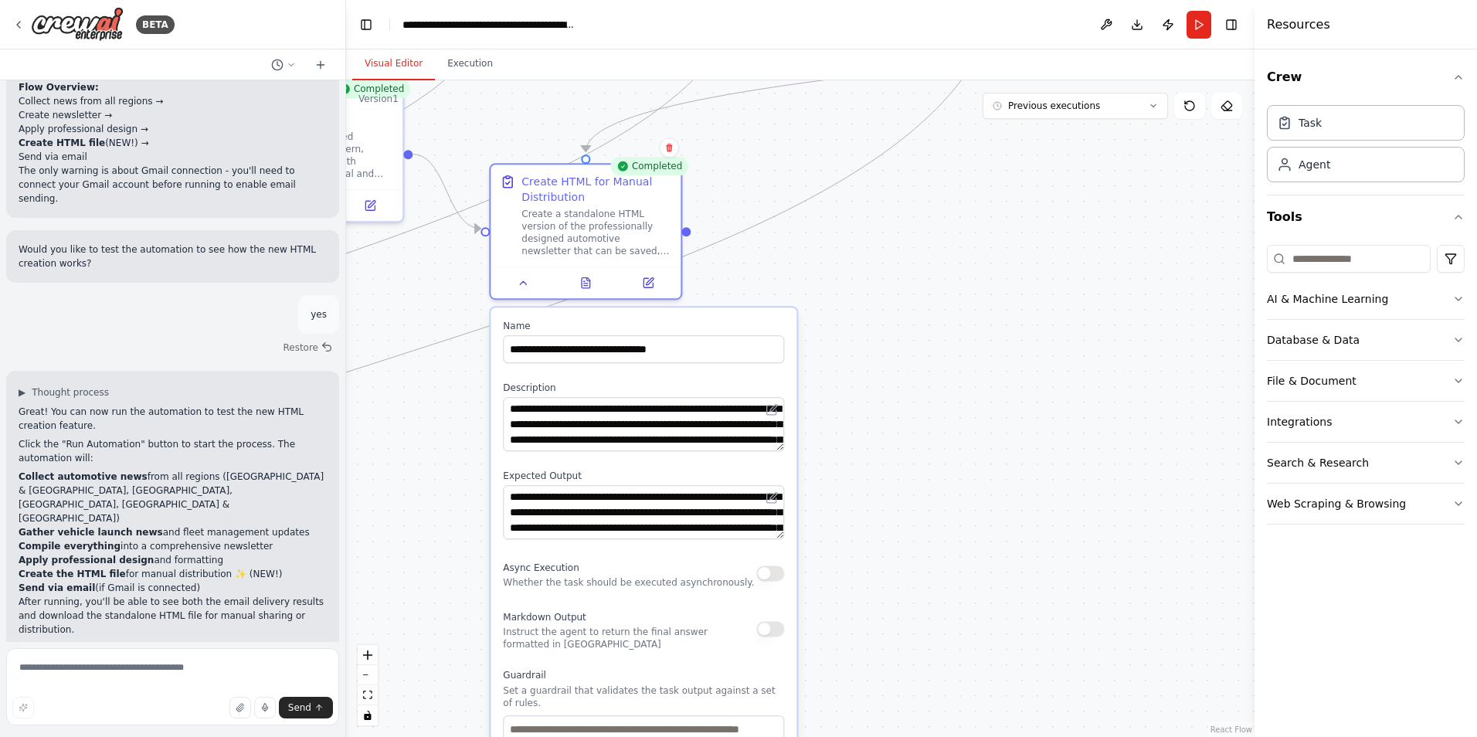
drag, startPoint x: 992, startPoint y: 585, endPoint x: 1028, endPoint y: 399, distance: 190.4
click at [1028, 399] on div ".deletable-edge-delete-btn { width: 20px; height: 20px; border: 0px solid #ffff…" at bounding box center [800, 408] width 908 height 656
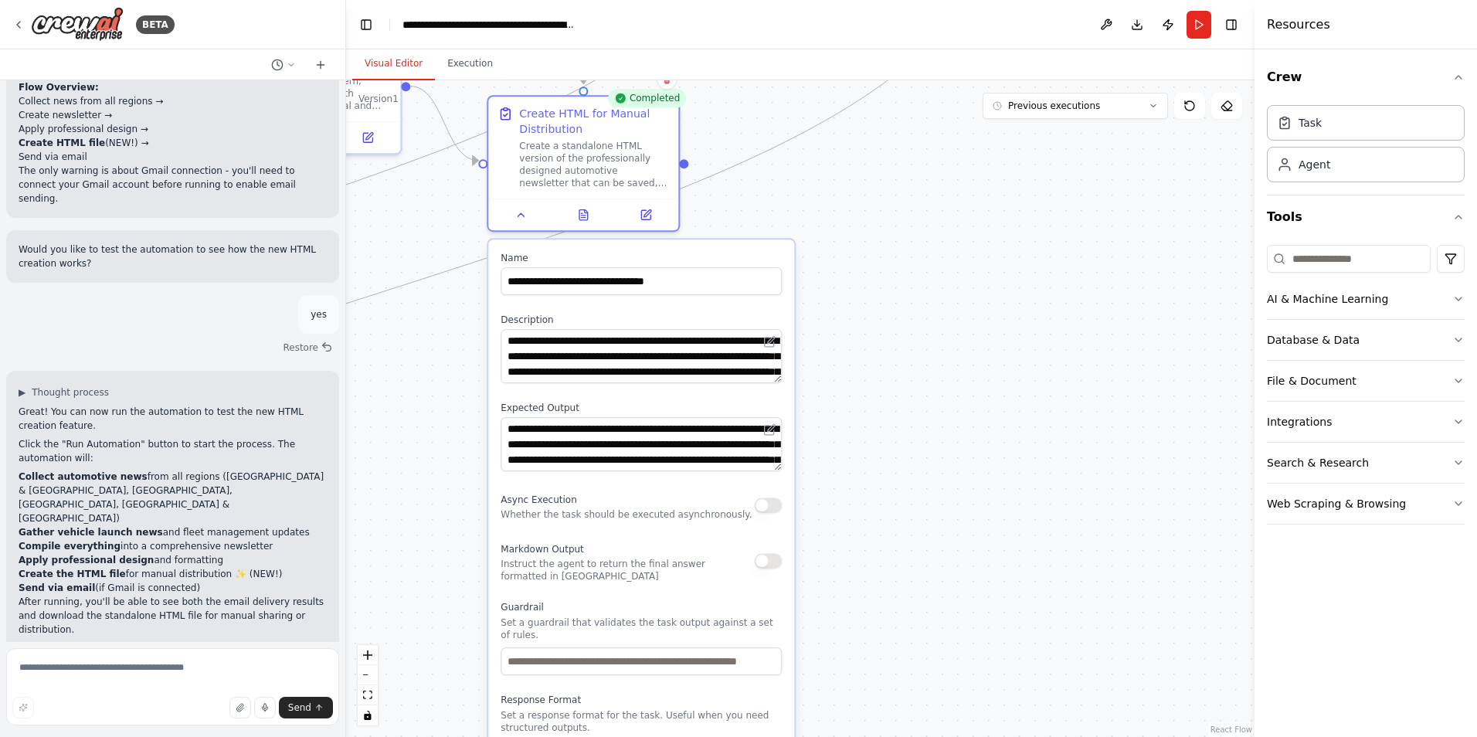
drag, startPoint x: 843, startPoint y: 567, endPoint x: 792, endPoint y: 476, distance: 104.4
click at [839, 503] on div ".deletable-edge-delete-btn { width: 20px; height: 20px; border: 0px solid #ffff…" at bounding box center [800, 408] width 908 height 656
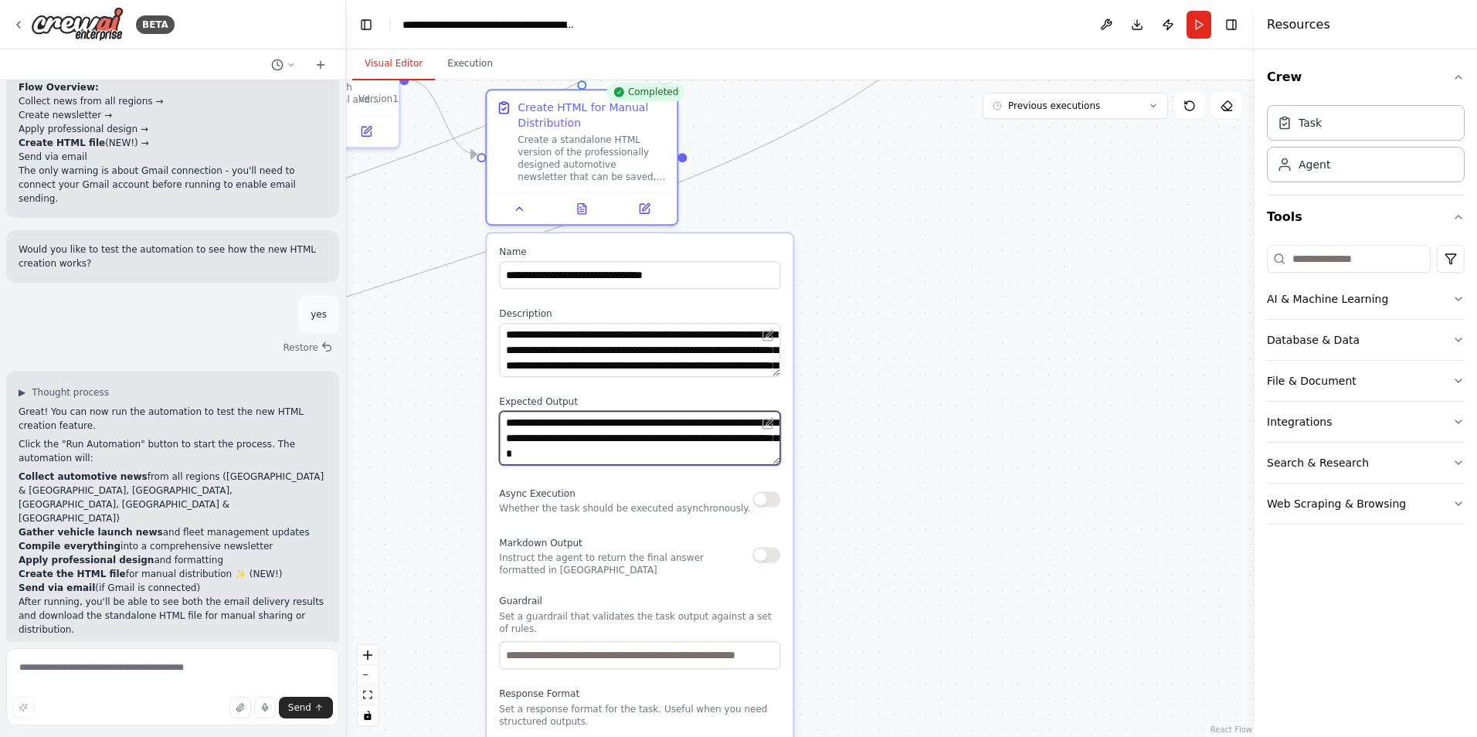
scroll to position [46, 0]
click at [600, 204] on button at bounding box center [582, 205] width 66 height 19
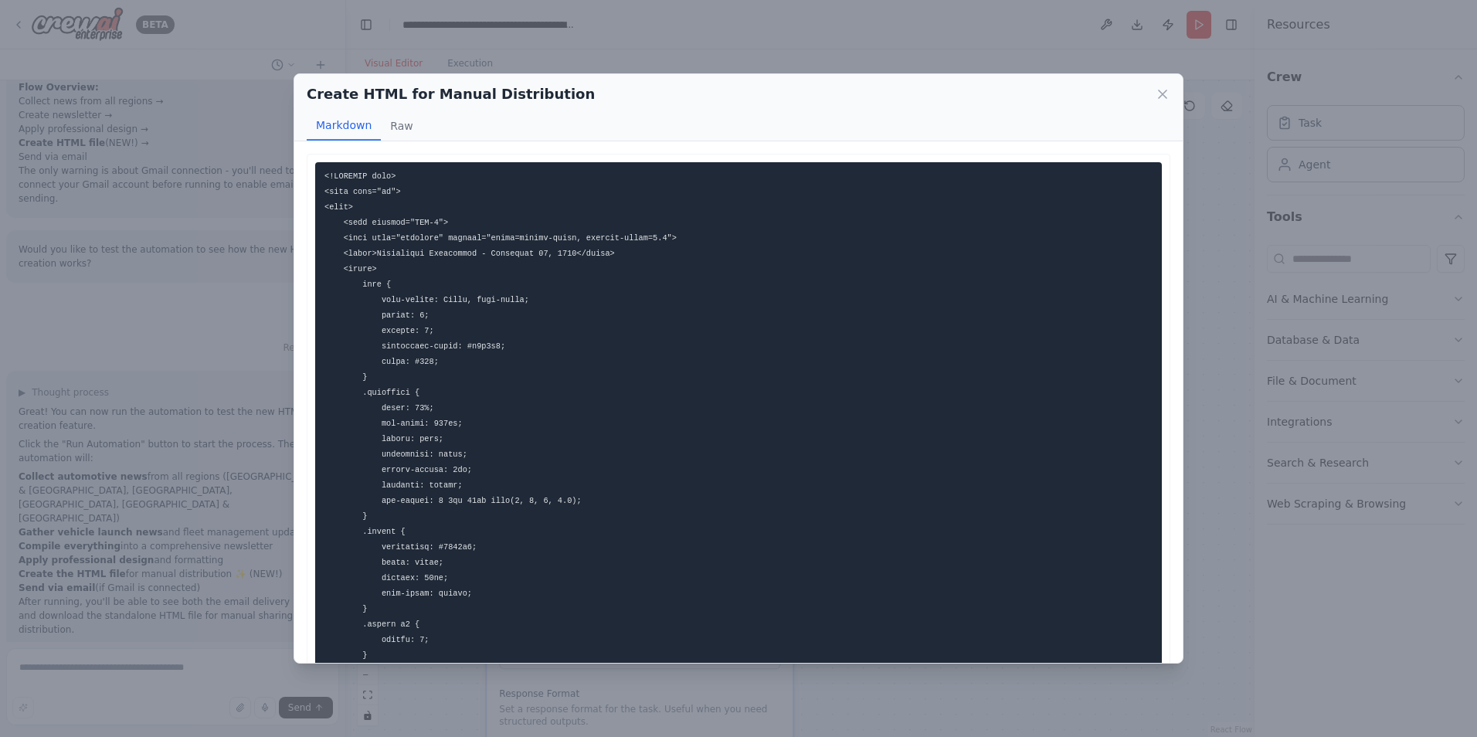
drag, startPoint x: 410, startPoint y: 412, endPoint x: 395, endPoint y: 353, distance: 60.7
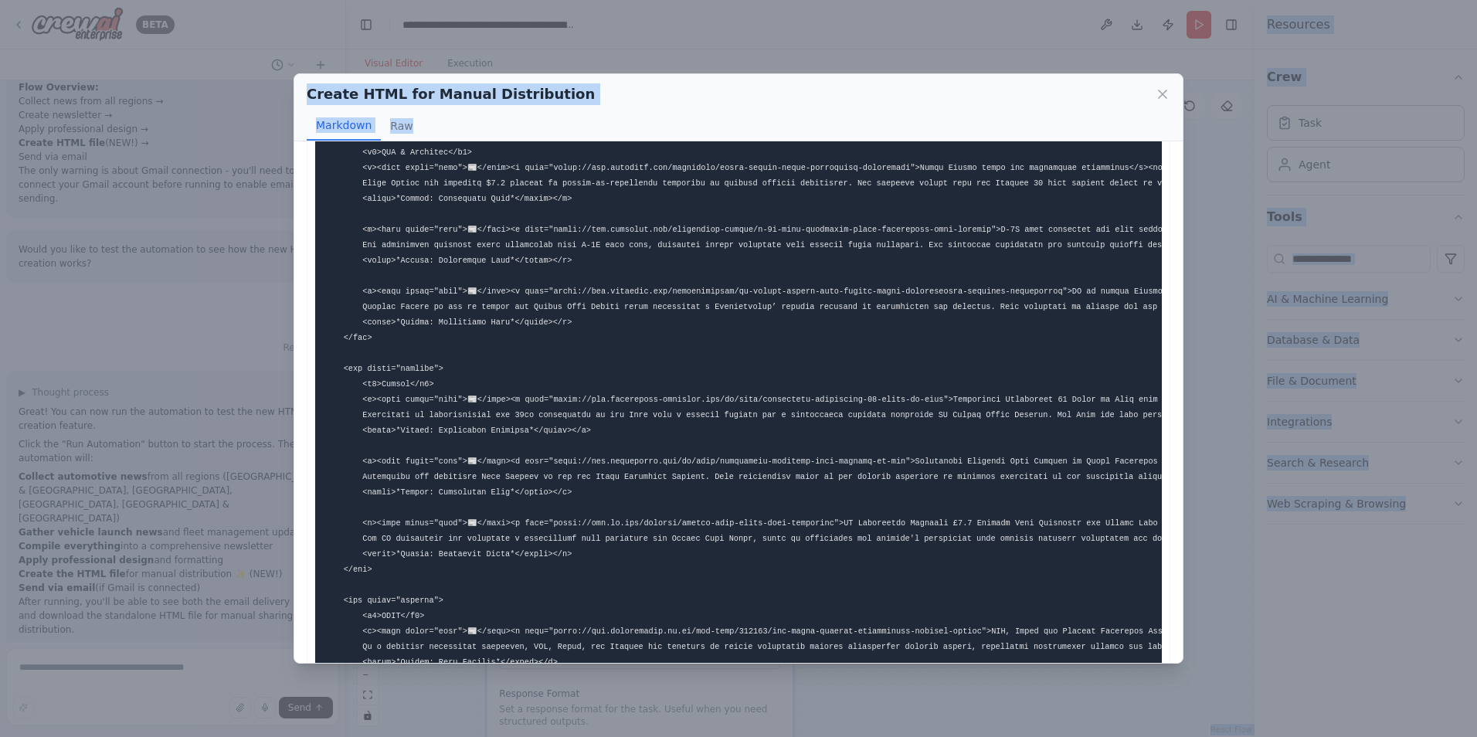
scroll to position [2287, 0]
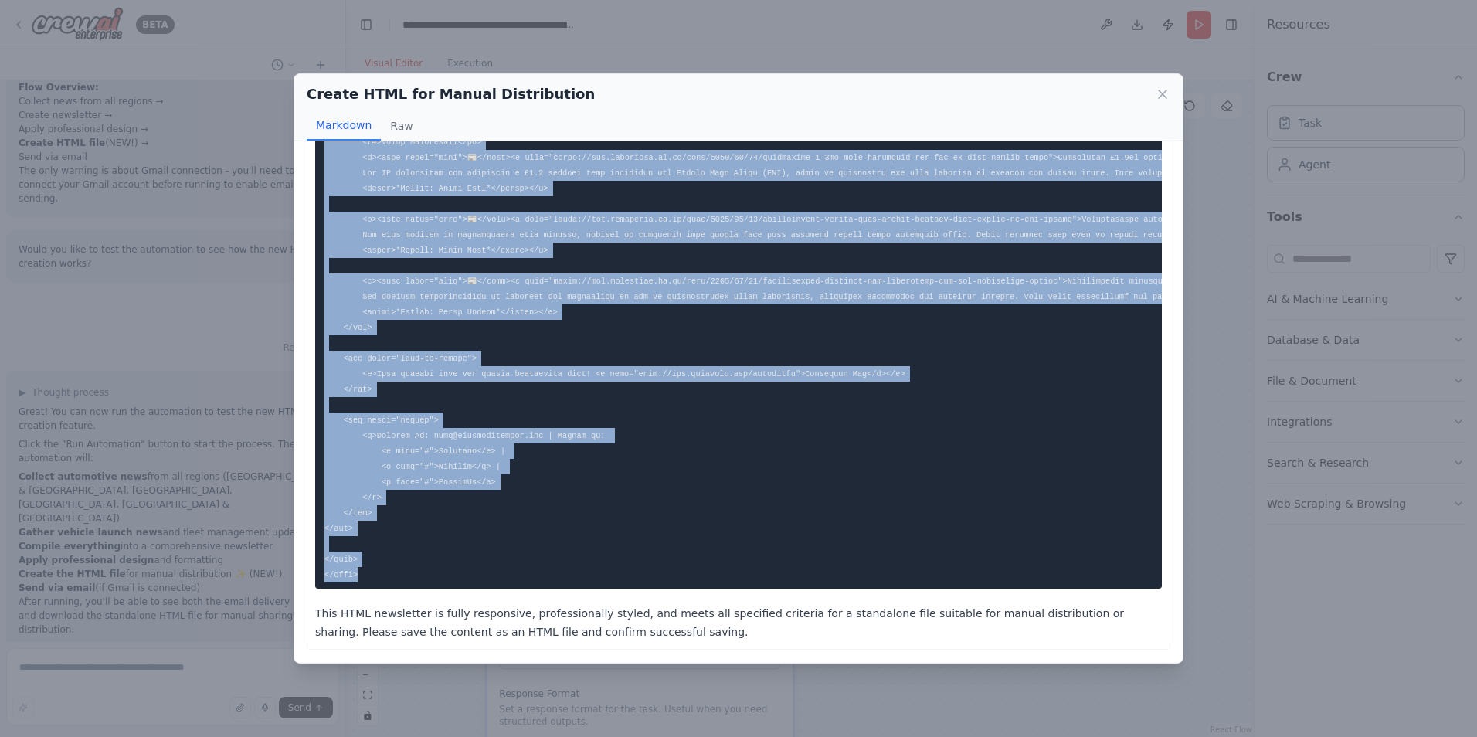
drag, startPoint x: 324, startPoint y: 178, endPoint x: 506, endPoint y: 568, distance: 430.9
copy code "<!DOCTYPE html> <html lang="en"> <head> <meta charset="UTF-8"> <meta name="view…"
click at [1168, 99] on icon at bounding box center [1162, 93] width 15 height 15
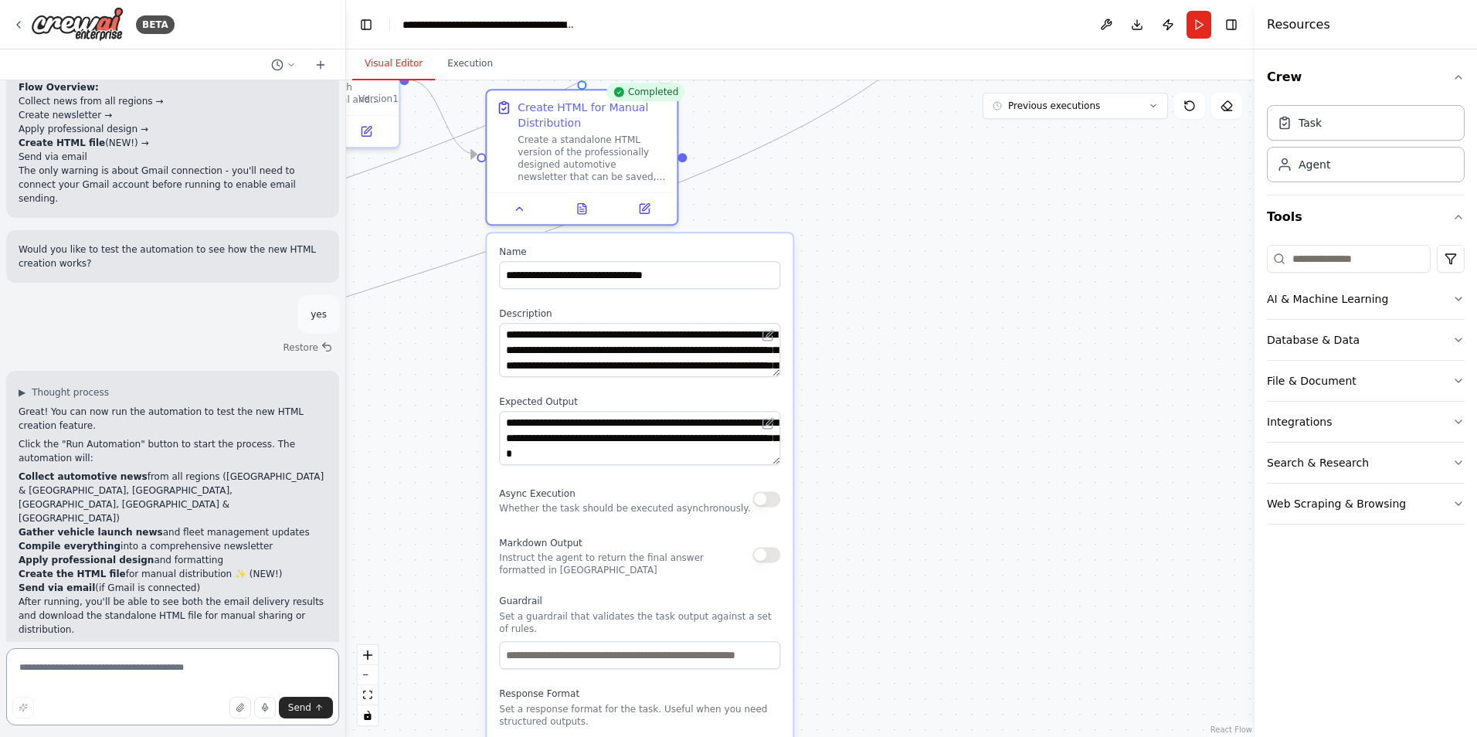
click at [89, 671] on textarea at bounding box center [172, 686] width 333 height 77
type textarea "**********"
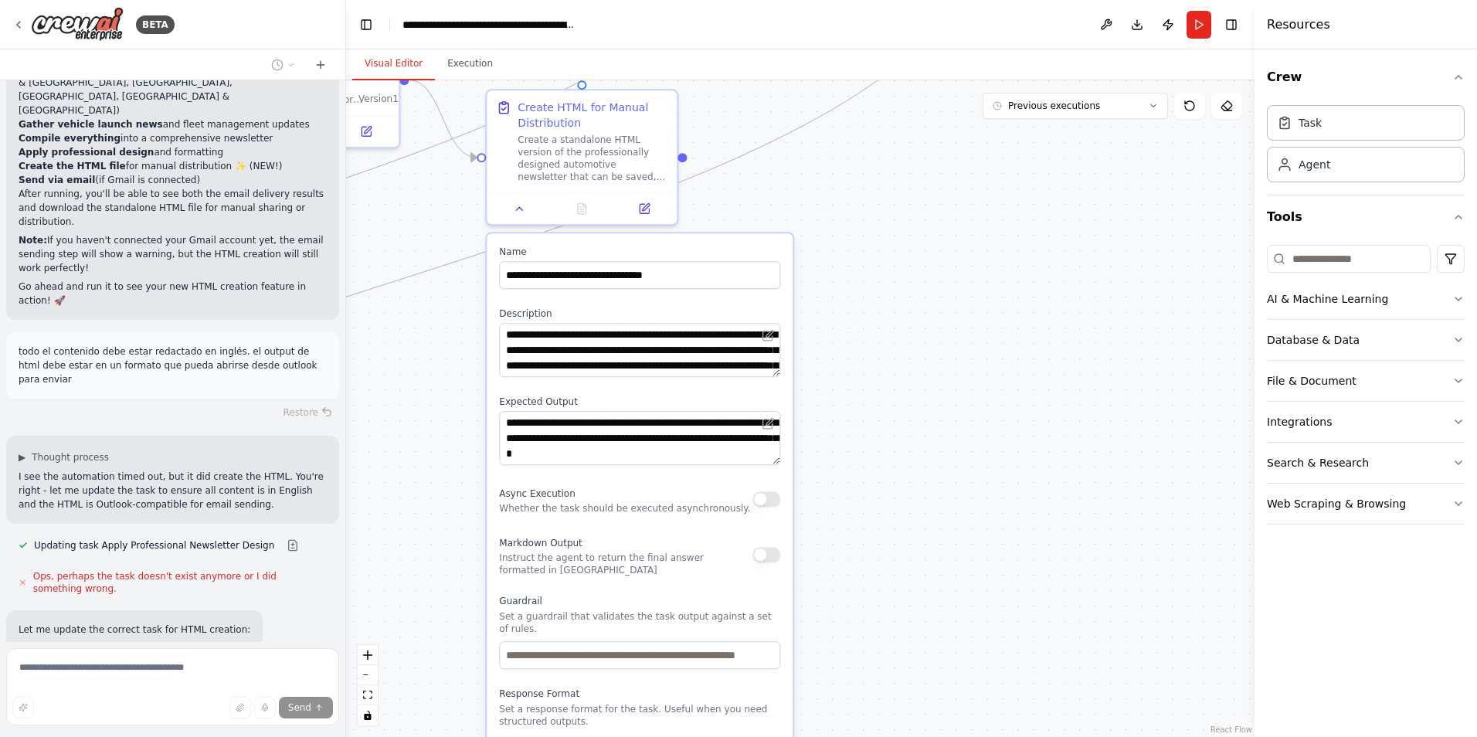
scroll to position [1531, 0]
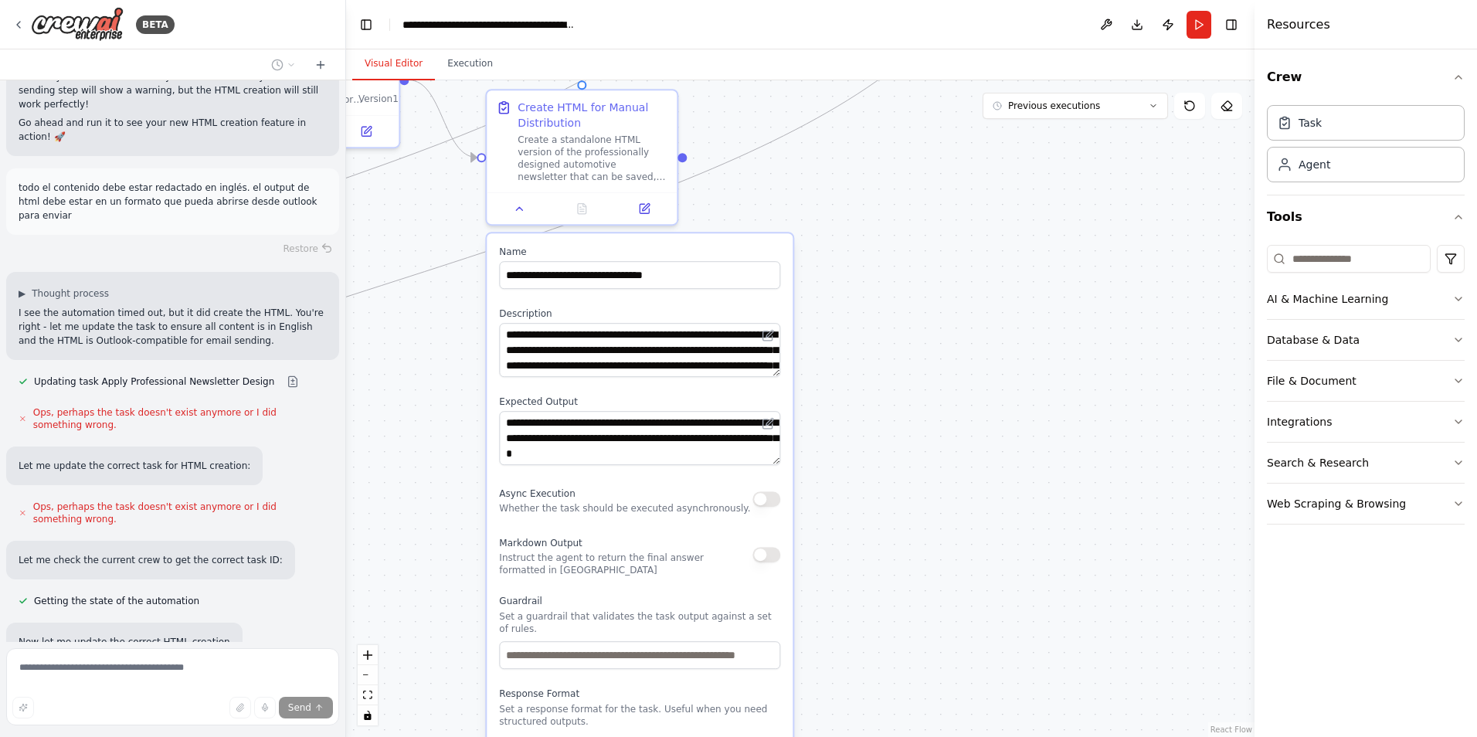
type textarea "**********"
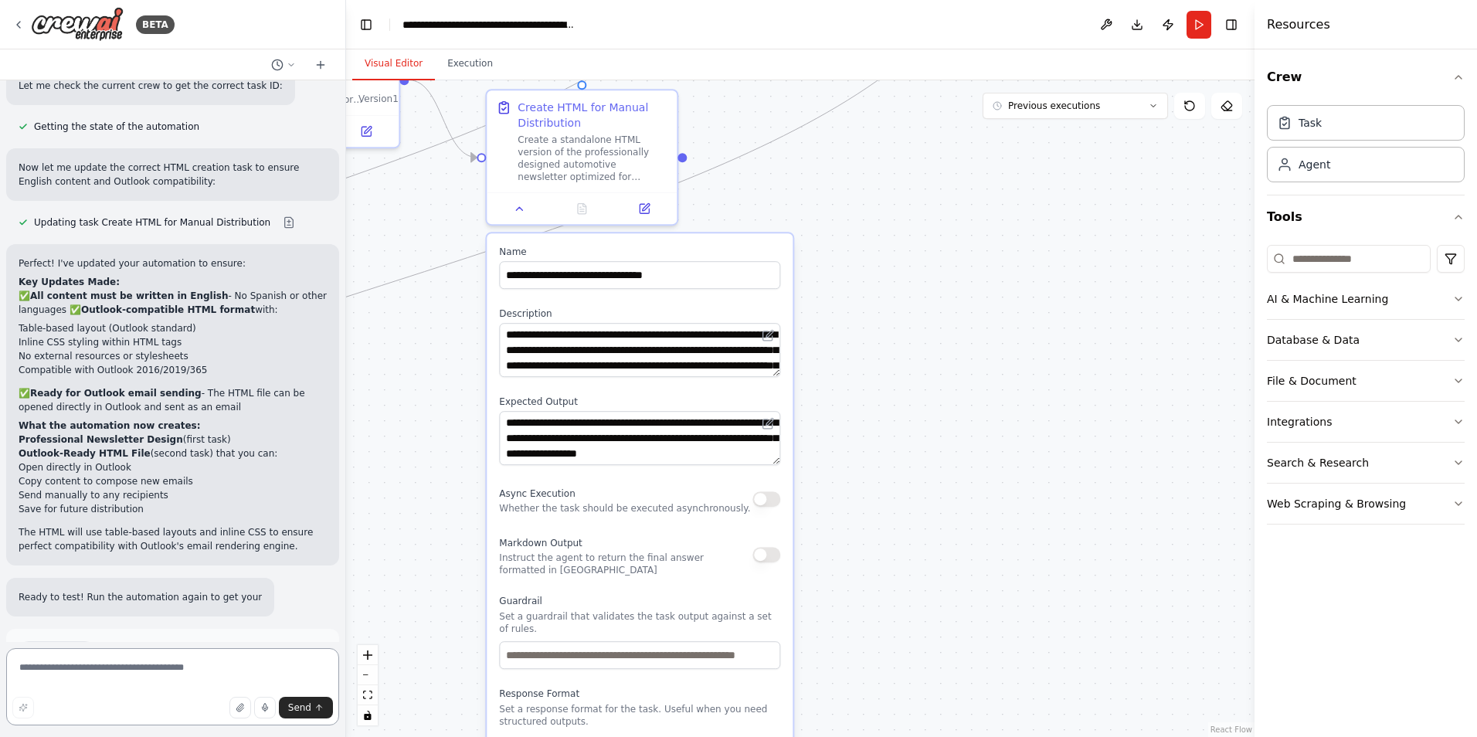
scroll to position [2101, 0]
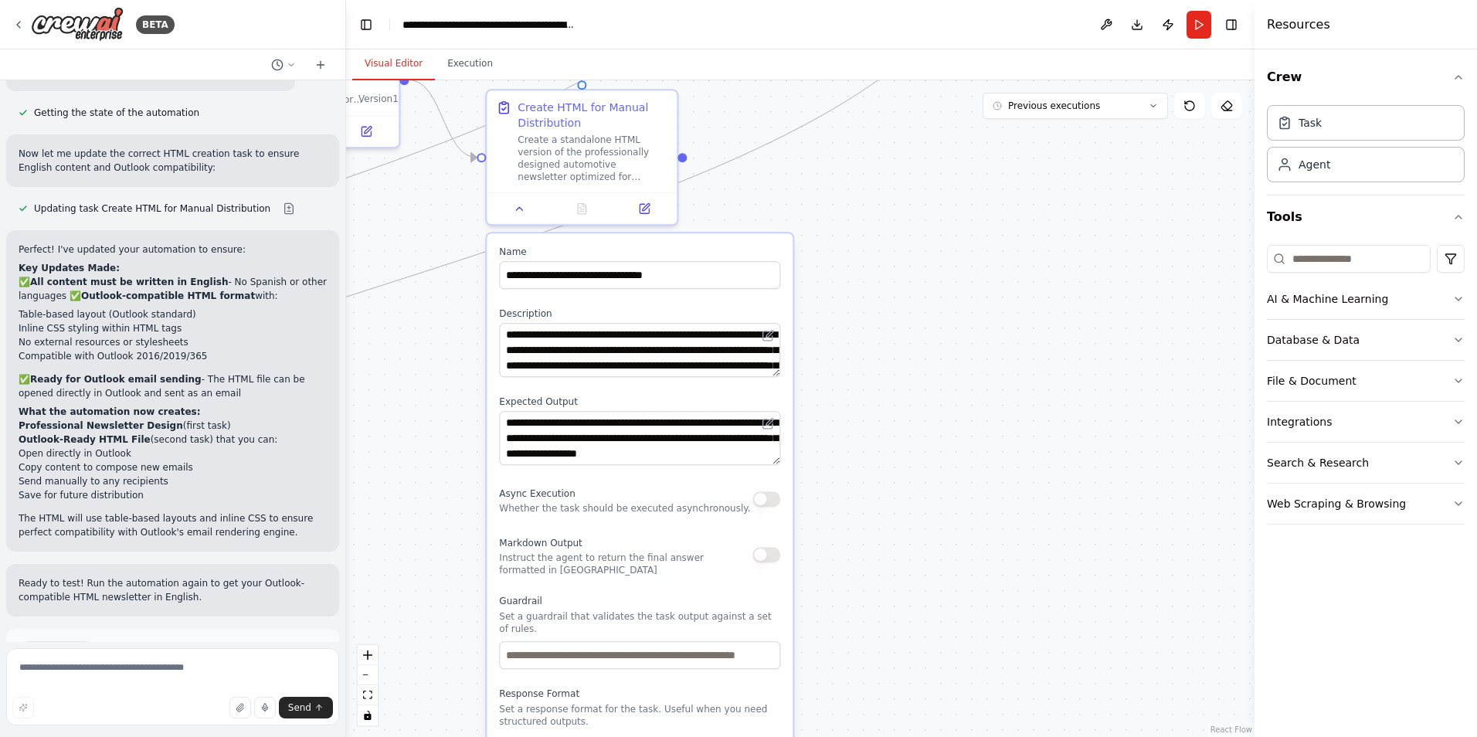
click at [213, 704] on button "Run Automation" at bounding box center [173, 716] width 308 height 25
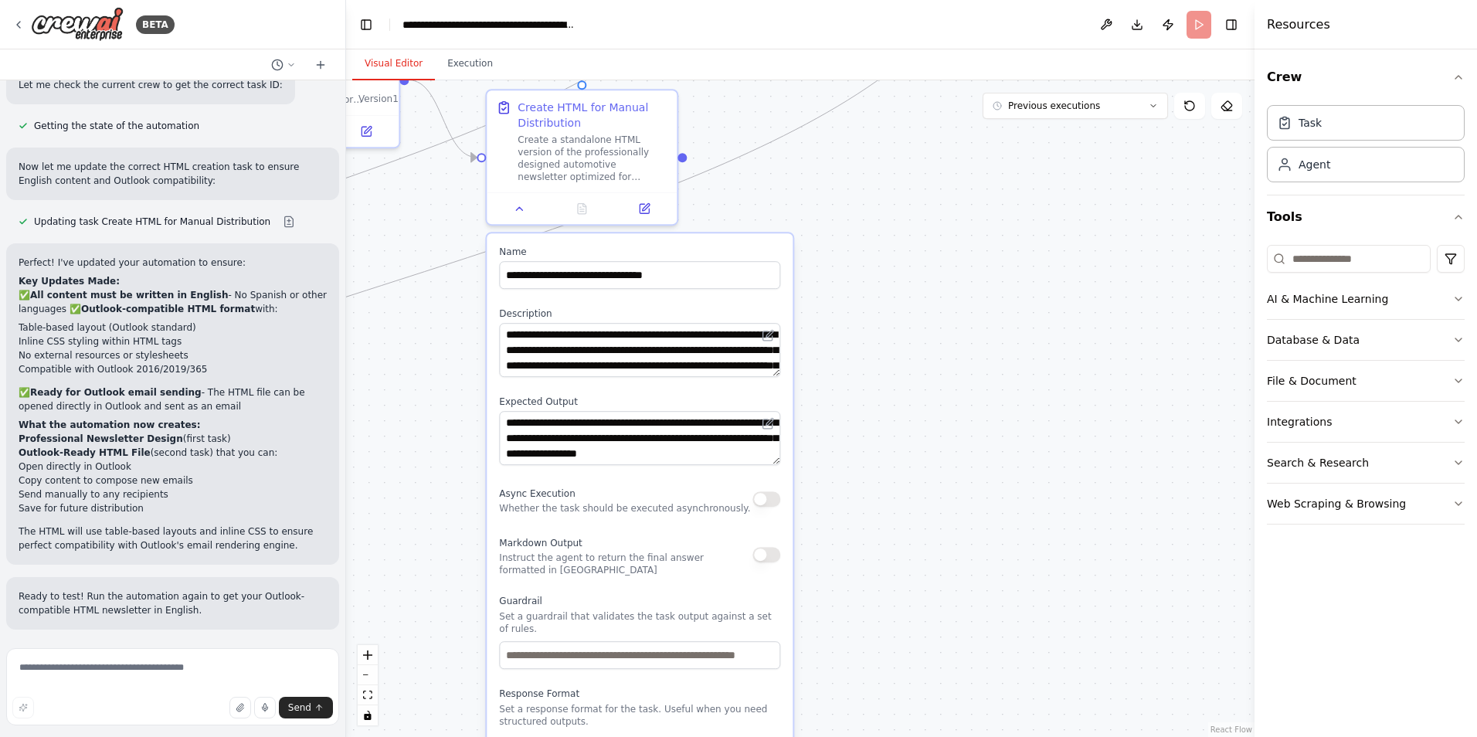
scroll to position [1976, 0]
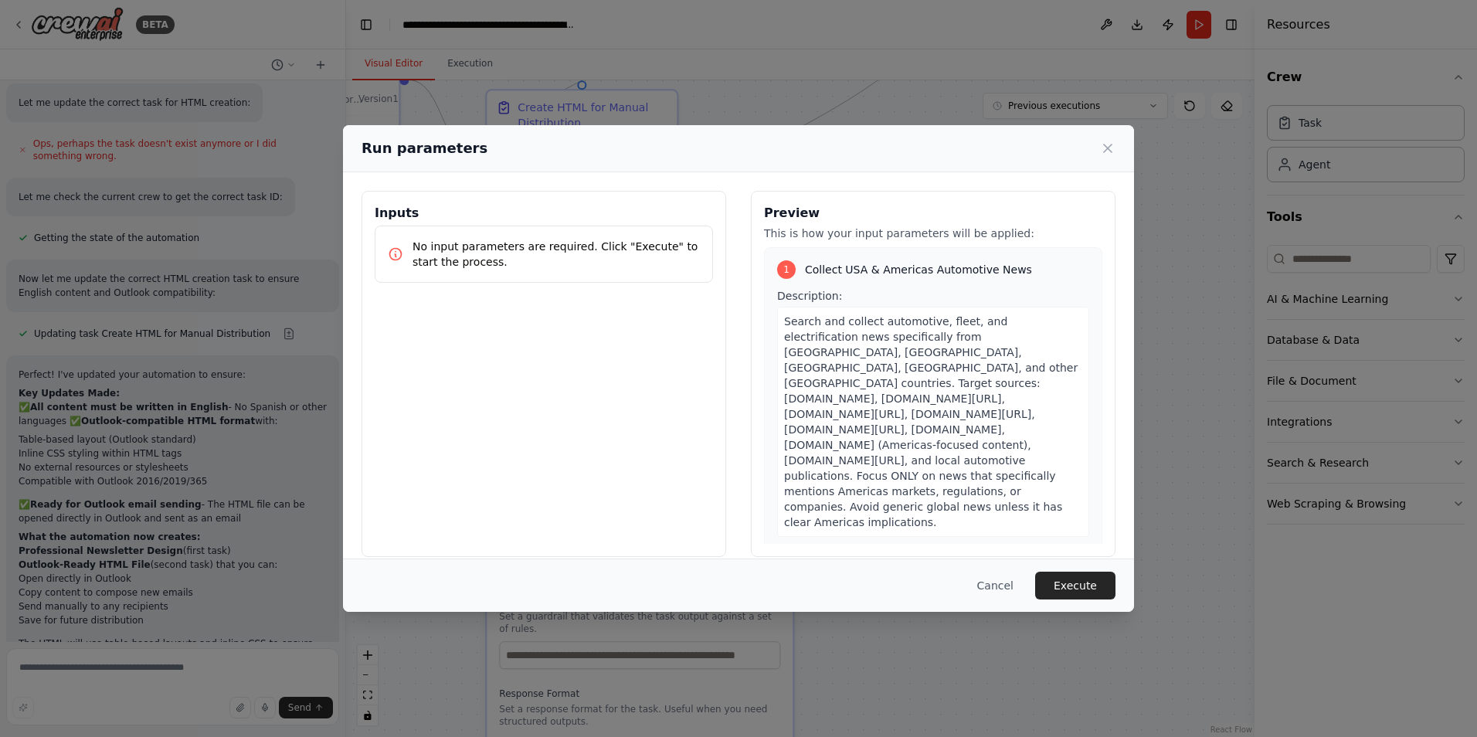
click at [1104, 588] on button "Execute" at bounding box center [1075, 585] width 80 height 28
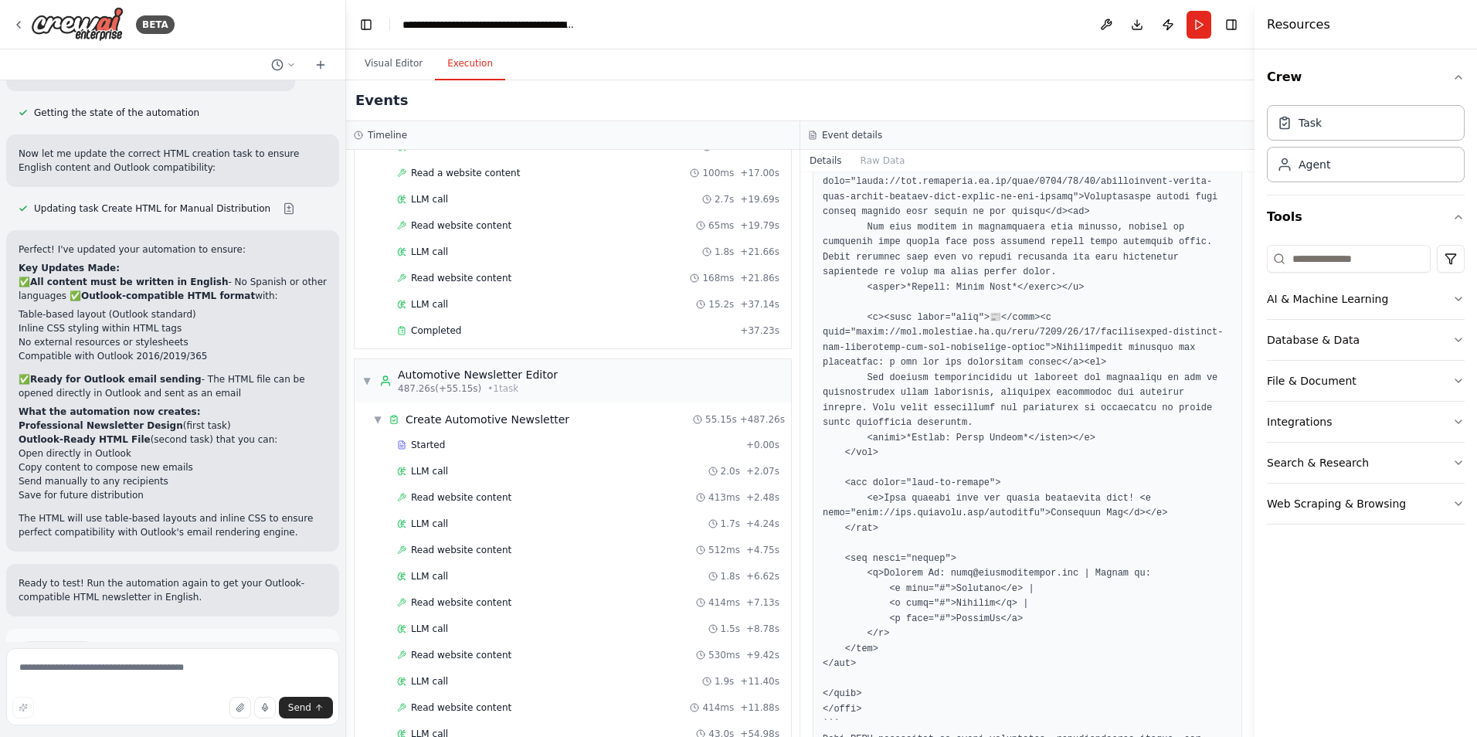
scroll to position [4682, 0]
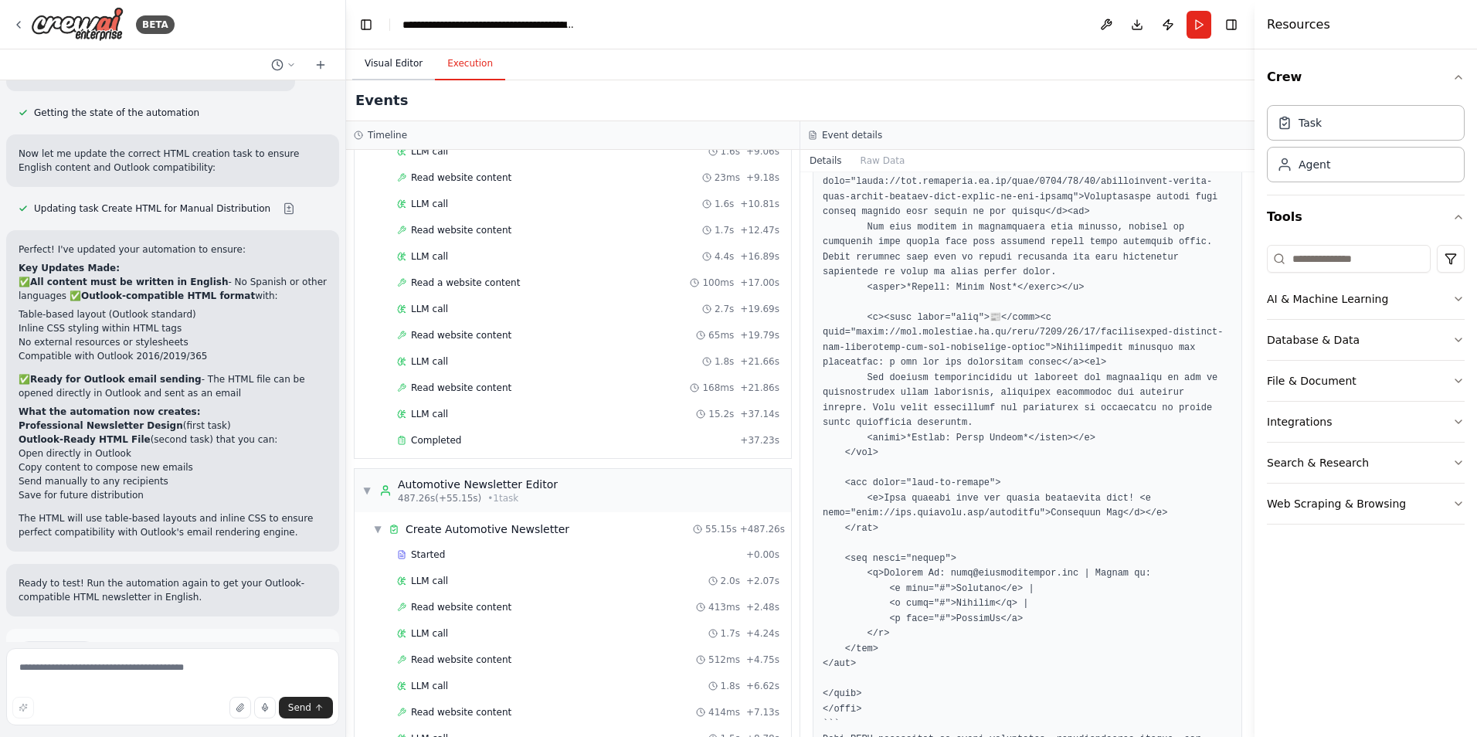
click at [382, 57] on button "Visual Editor" at bounding box center [393, 64] width 83 height 32
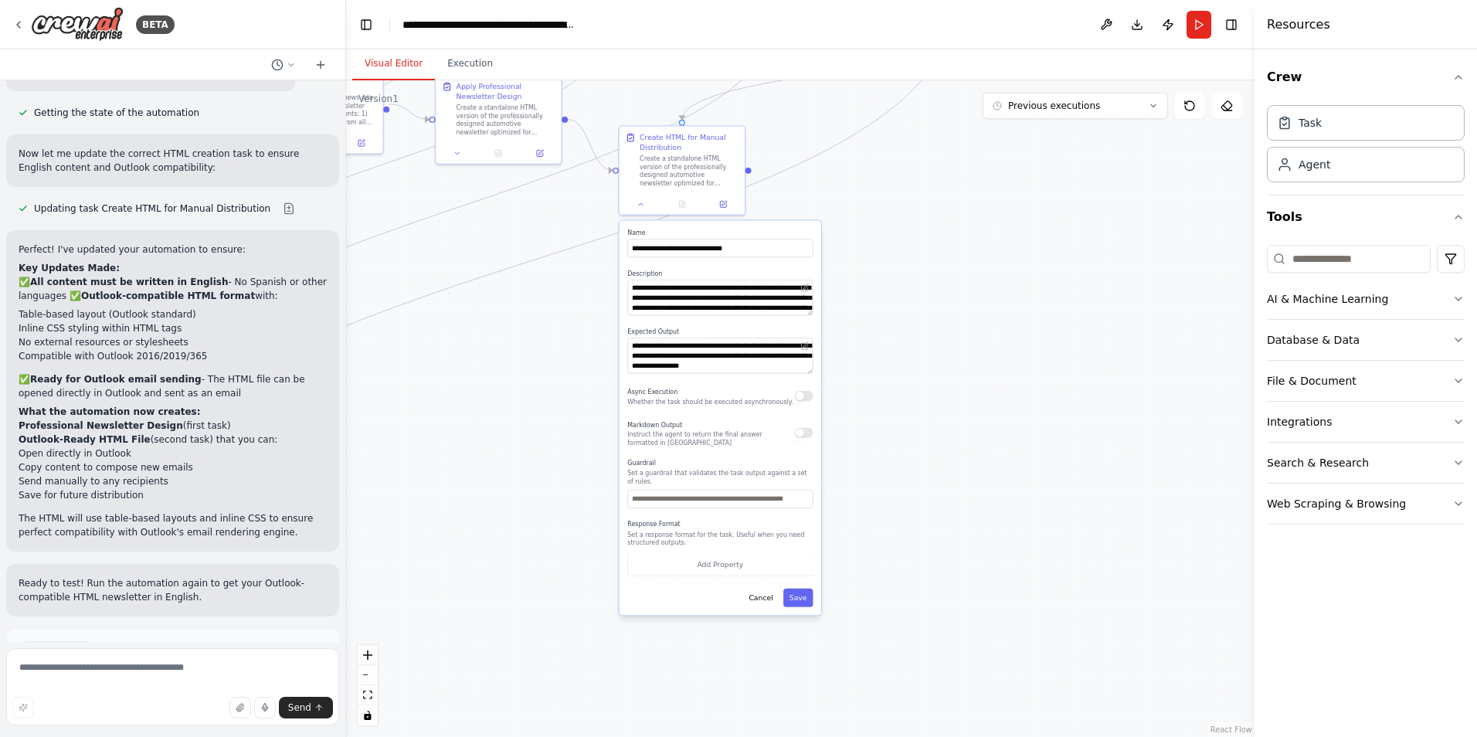
click at [849, 206] on div ".deletable-edge-delete-btn { width: 20px; height: 20px; border: 0px solid #ffff…" at bounding box center [800, 408] width 908 height 656
click at [765, 588] on button "Cancel" at bounding box center [760, 597] width 36 height 19
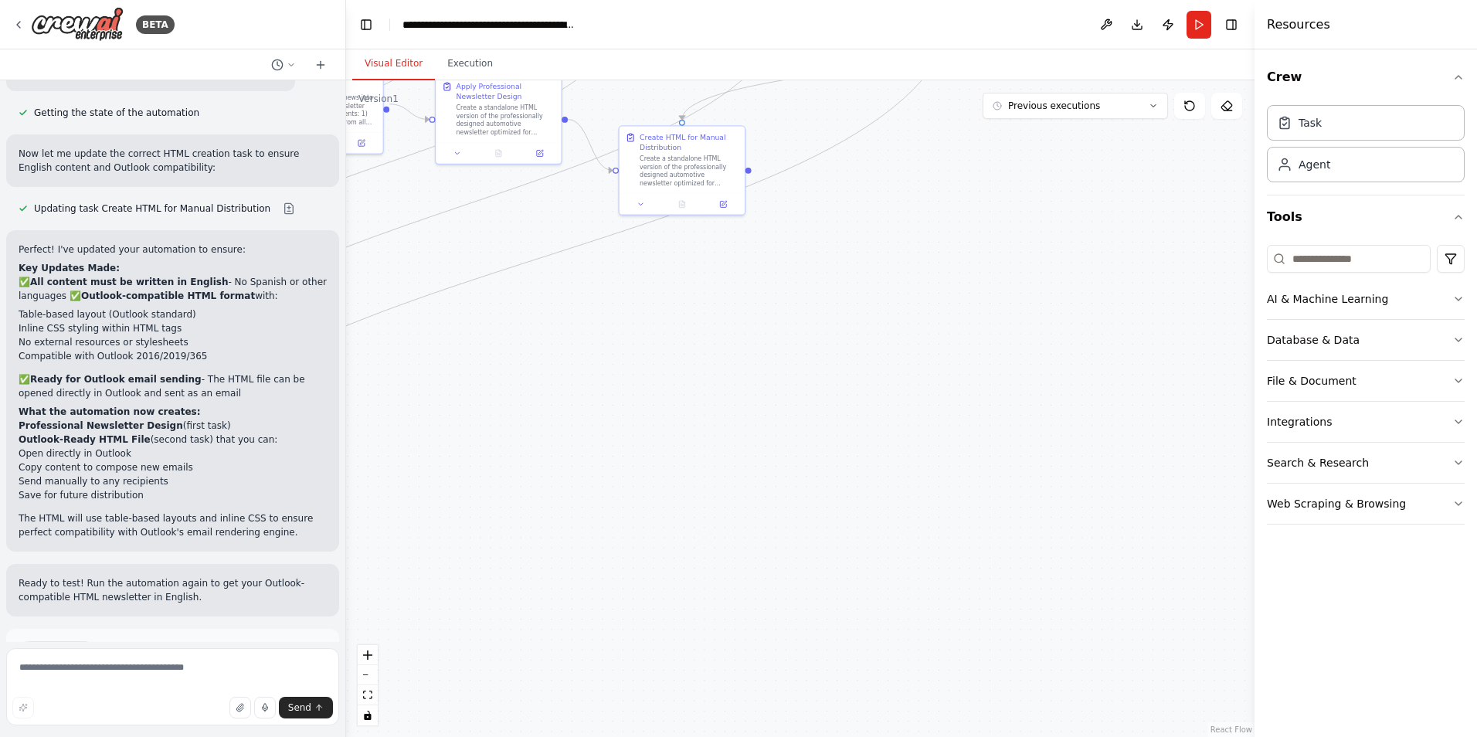
click at [978, 369] on div ".deletable-edge-delete-btn { width: 20px; height: 20px; border: 0px solid #ffff…" at bounding box center [800, 408] width 908 height 656
click at [197, 711] on span "Help fix error" at bounding box center [179, 717] width 61 height 12
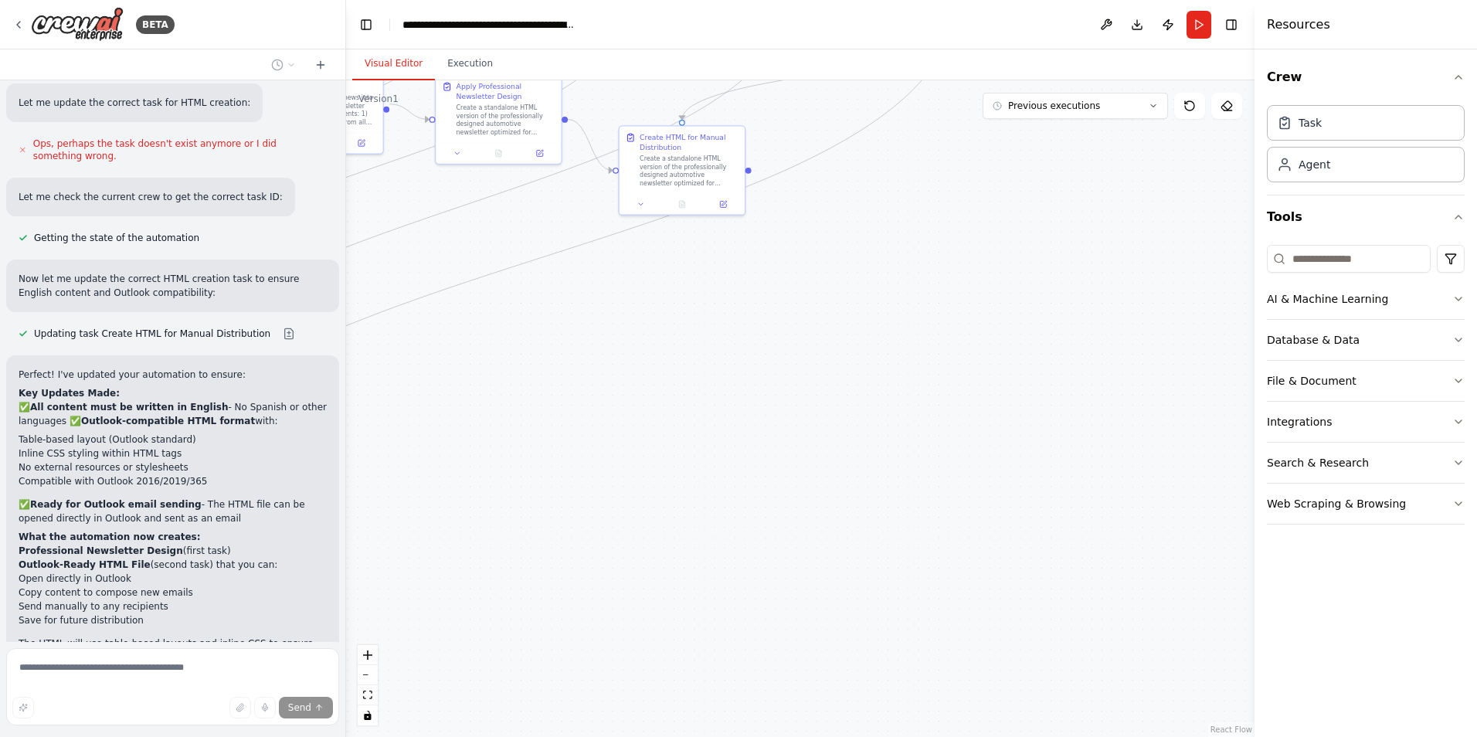
scroll to position [2025, 0]
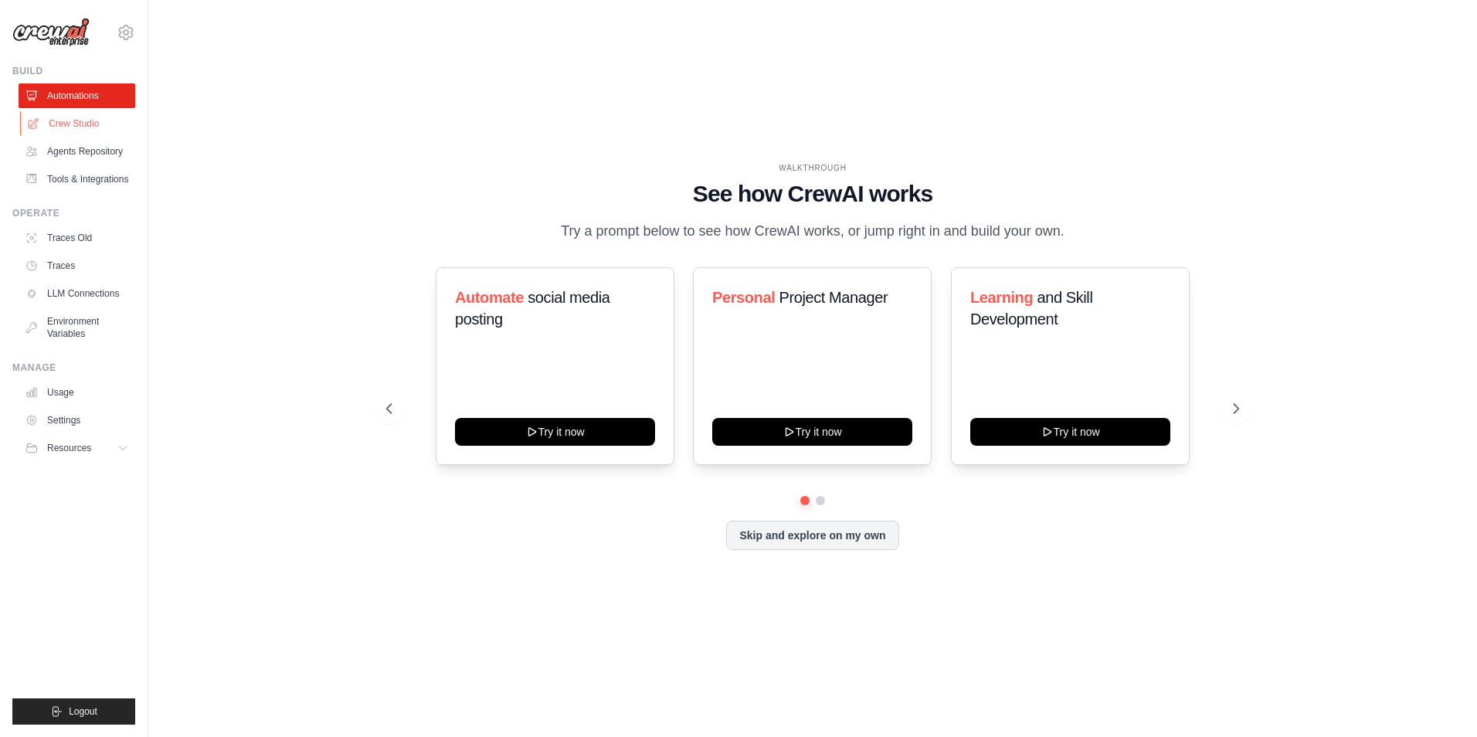
click at [80, 120] on link "Crew Studio" at bounding box center [78, 123] width 117 height 25
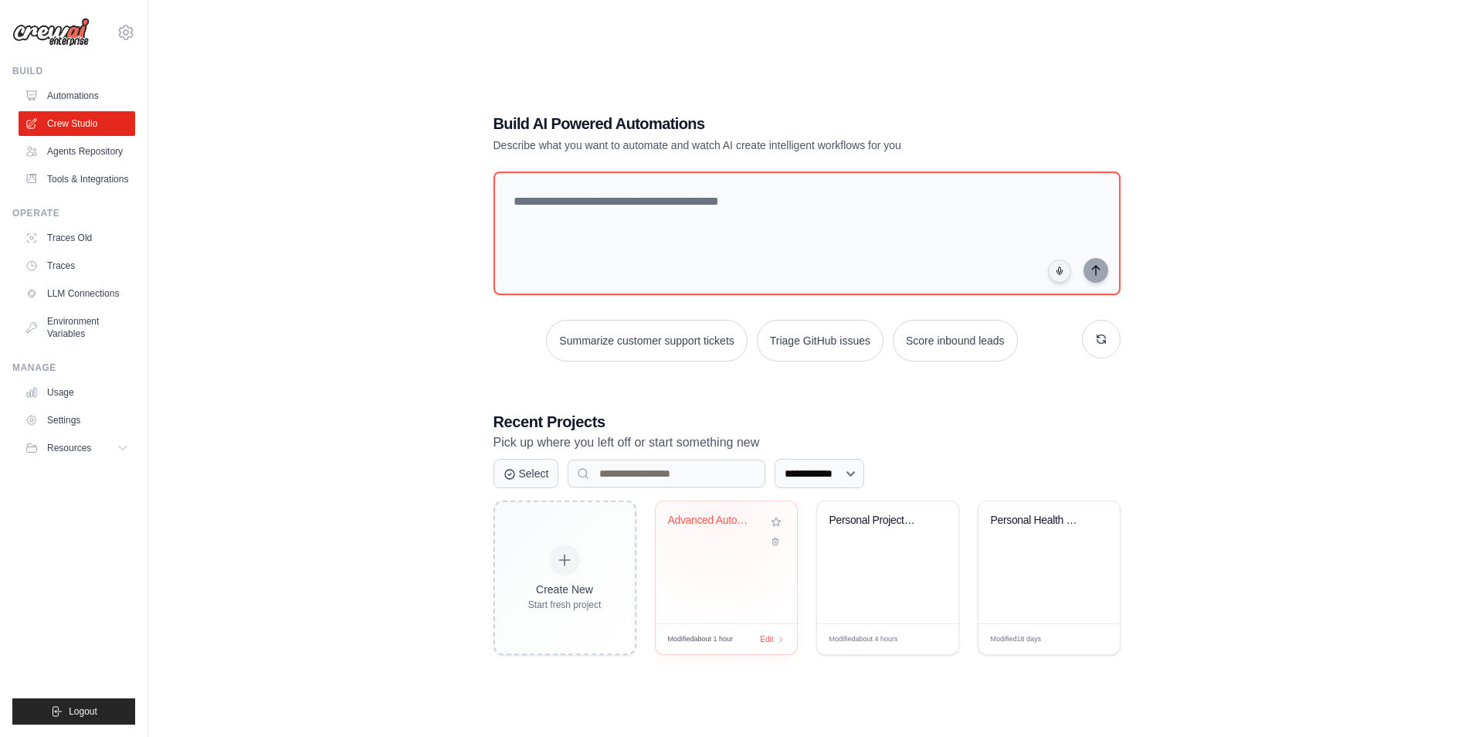
click at [716, 519] on div "Advanced Automotive Newsletter Auto..." at bounding box center [714, 521] width 93 height 14
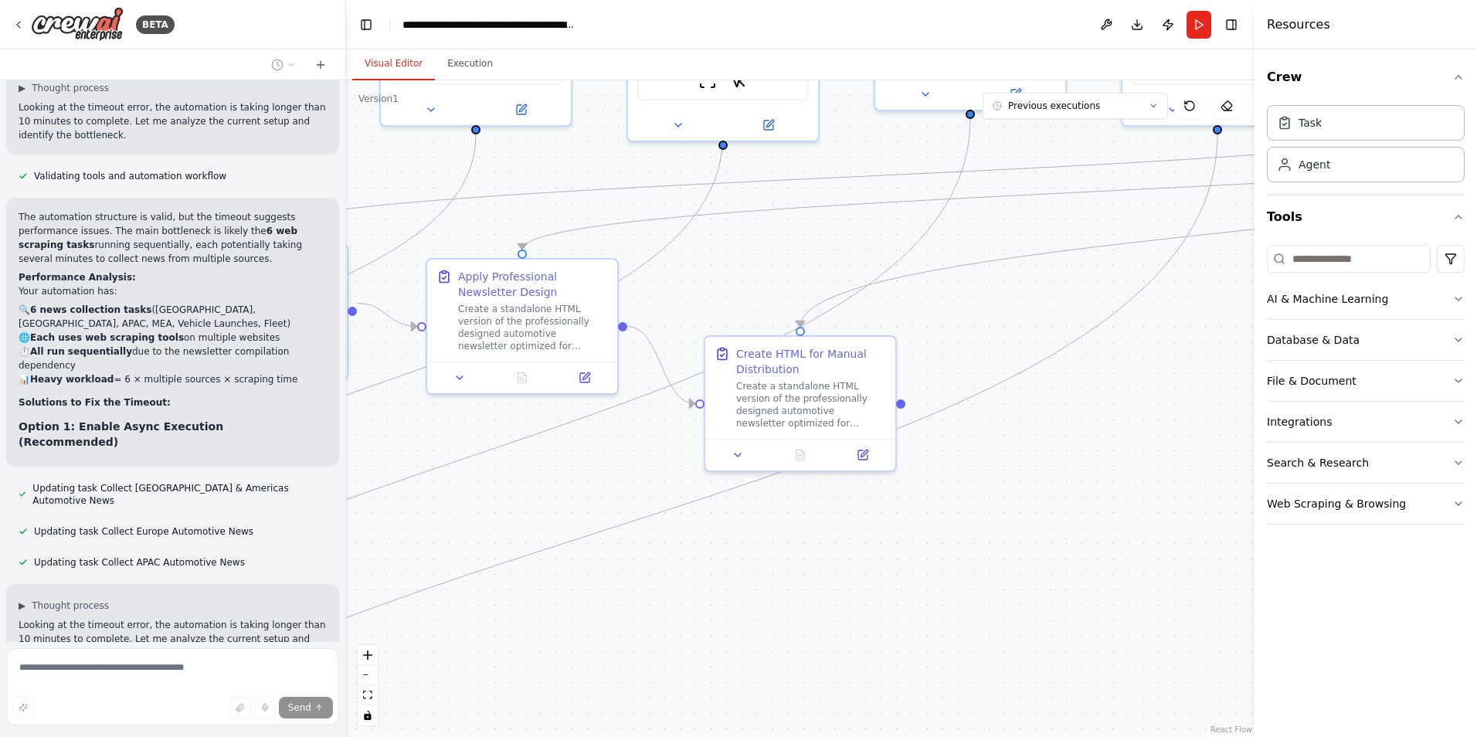
scroll to position [2677, 0]
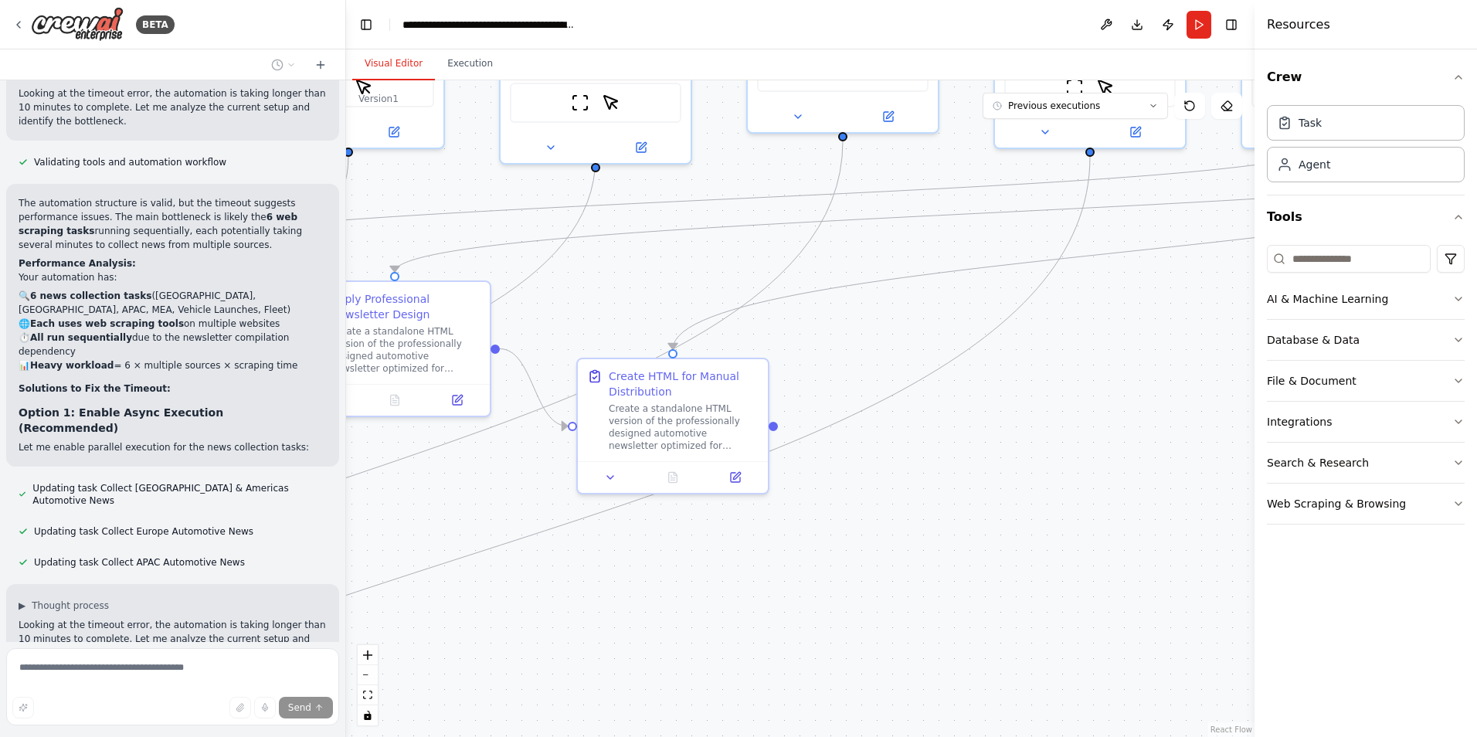
drag, startPoint x: 1125, startPoint y: 689, endPoint x: 460, endPoint y: 487, distance: 695.6
click at [460, 487] on div ".deletable-edge-delete-btn { width: 20px; height: 20px; border: 0px solid #ffff…" at bounding box center [800, 408] width 908 height 656
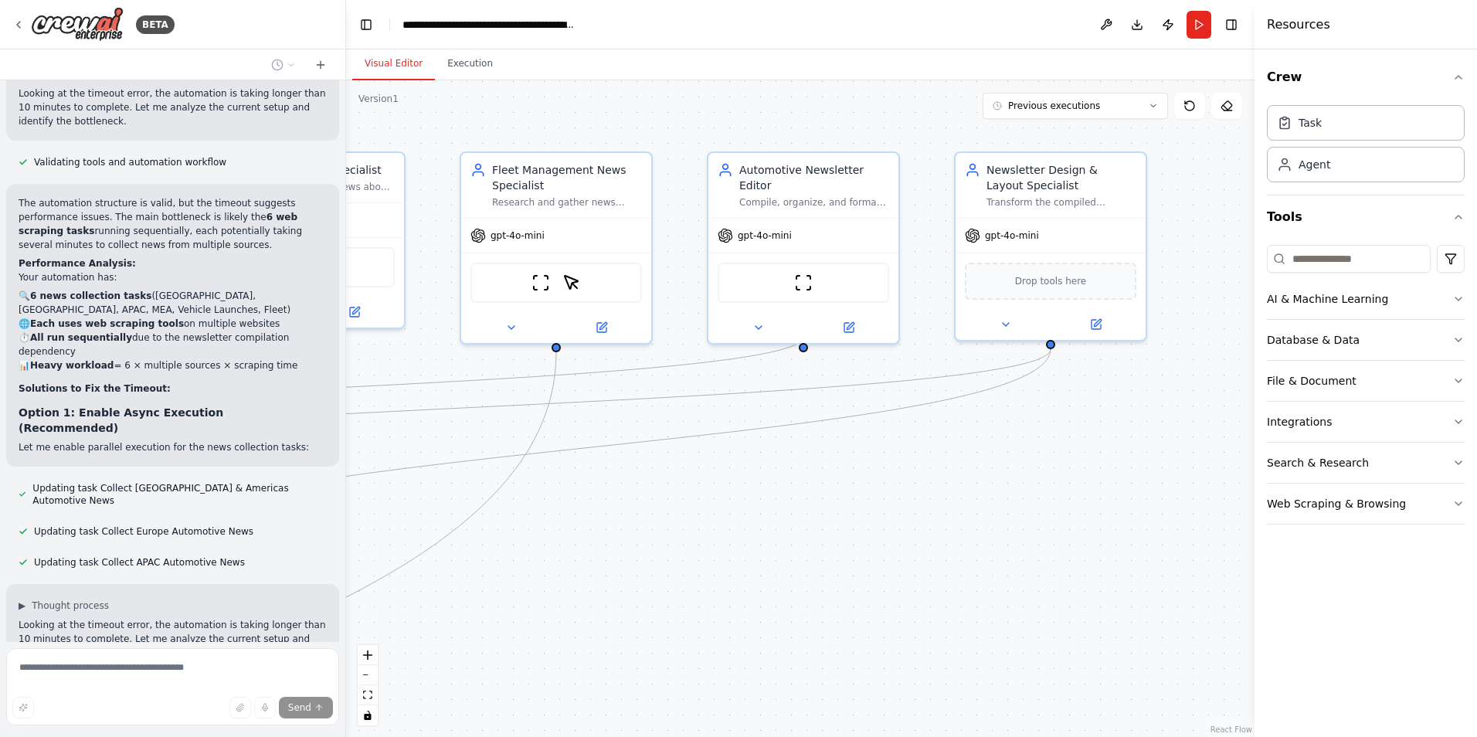
scroll to position [2708, 0]
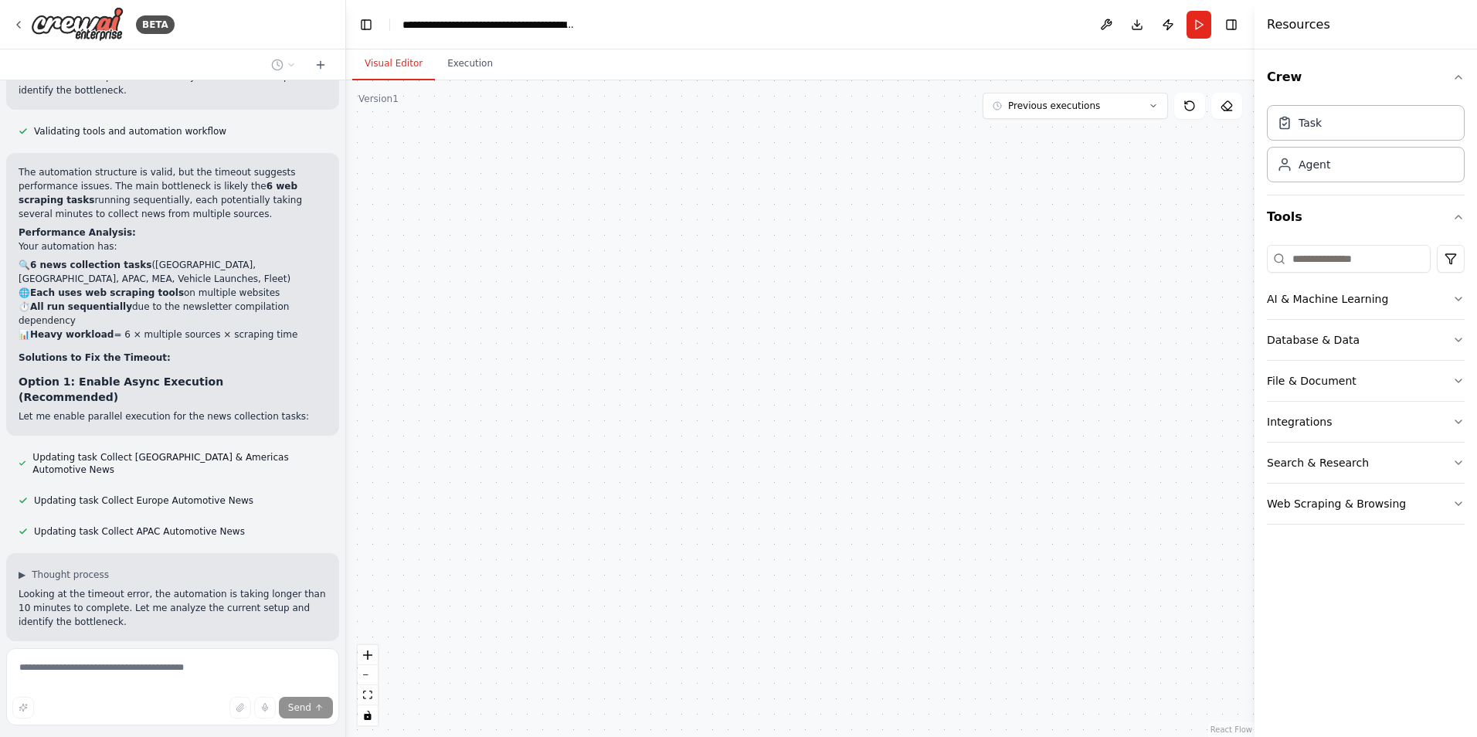
drag, startPoint x: 999, startPoint y: 412, endPoint x: 479, endPoint y: 568, distance: 543.6
click at [479, 568] on div "USA & Americas Automotive News Researcher Find and collect the latest automotiv…" at bounding box center [800, 408] width 908 height 656
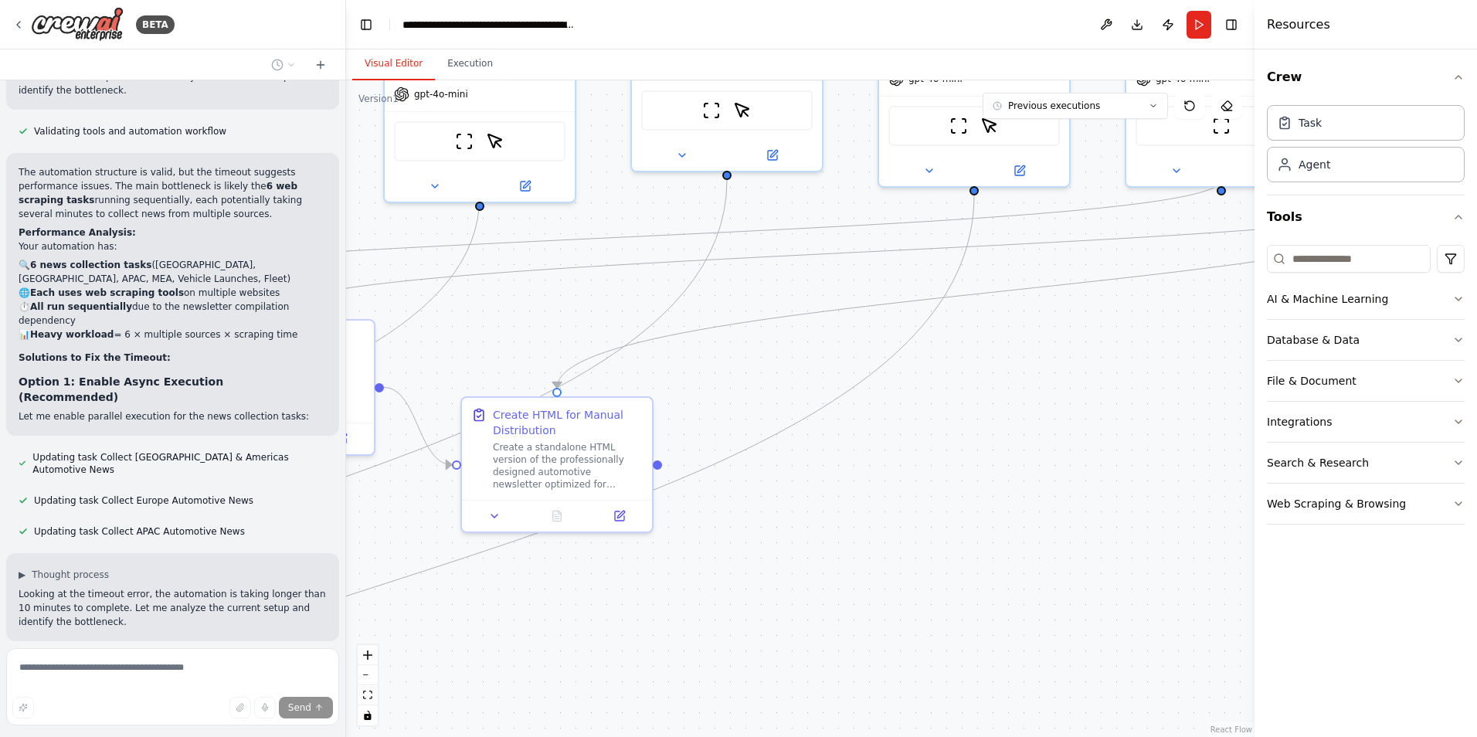
scroll to position [2739, 0]
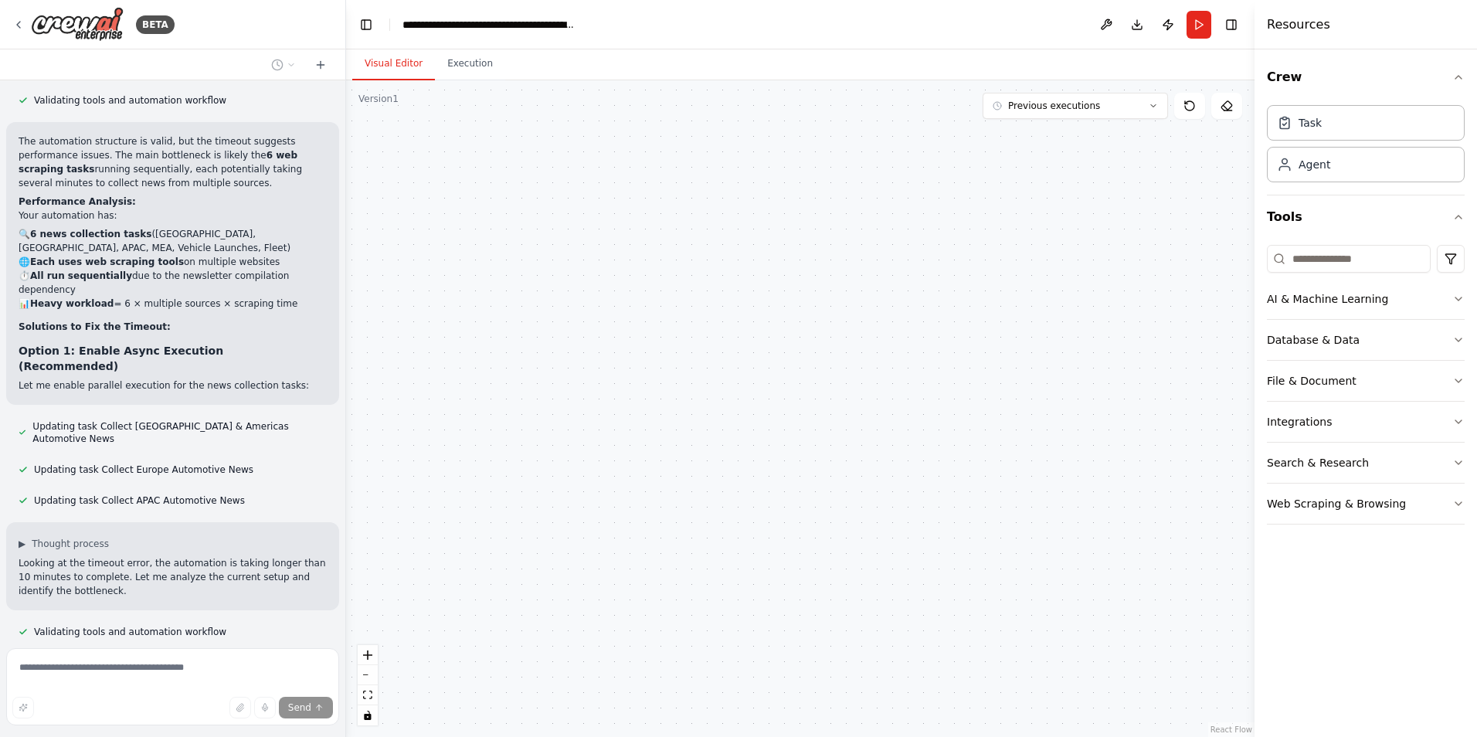
drag, startPoint x: 675, startPoint y: 492, endPoint x: 1148, endPoint y: 316, distance: 505.1
click at [1148, 316] on div "USA & Americas Automotive News Researcher Find and collect the latest automotiv…" at bounding box center [800, 408] width 908 height 656
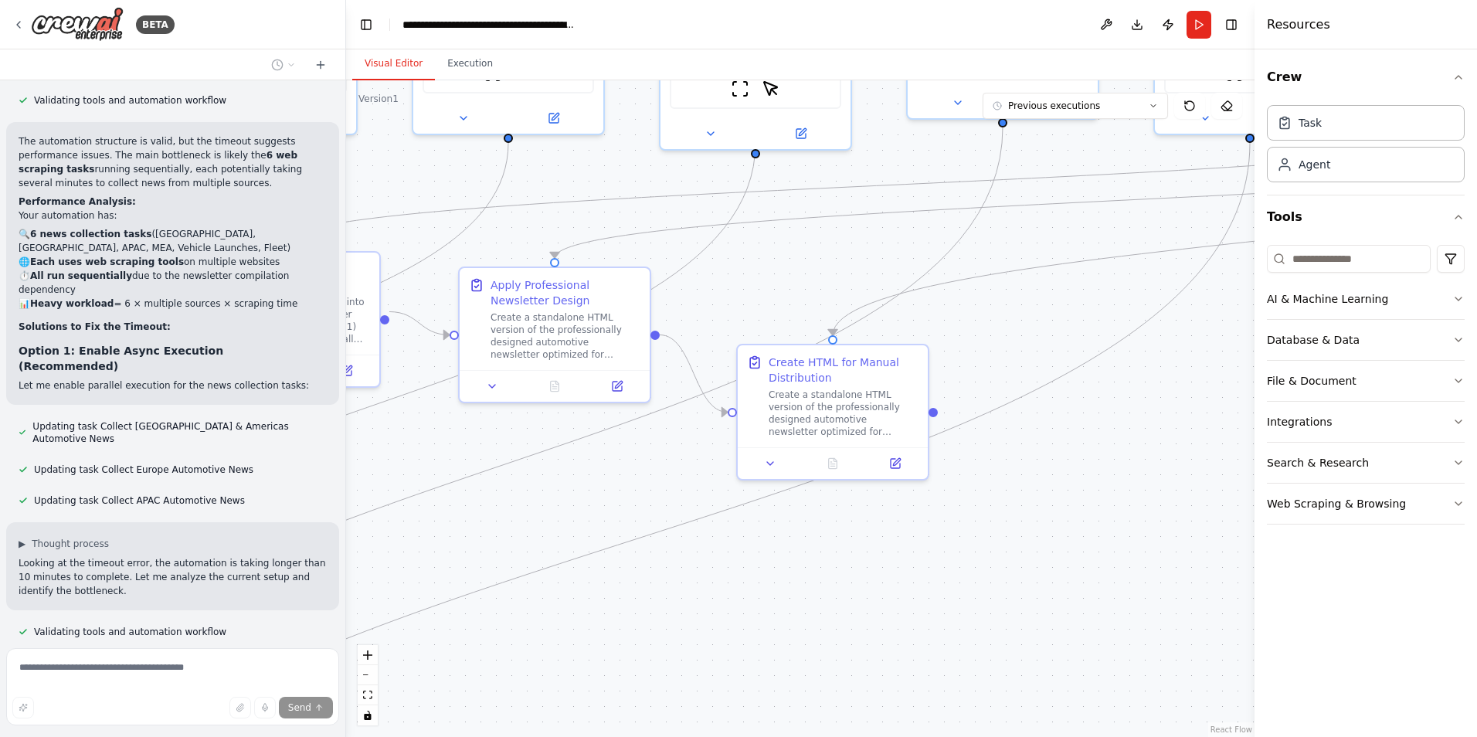
drag, startPoint x: 541, startPoint y: 588, endPoint x: 762, endPoint y: 555, distance: 224.0
click at [762, 555] on div ".deletable-edge-delete-btn { width: 20px; height: 20px; border: 0px solid #ffff…" at bounding box center [800, 408] width 908 height 656
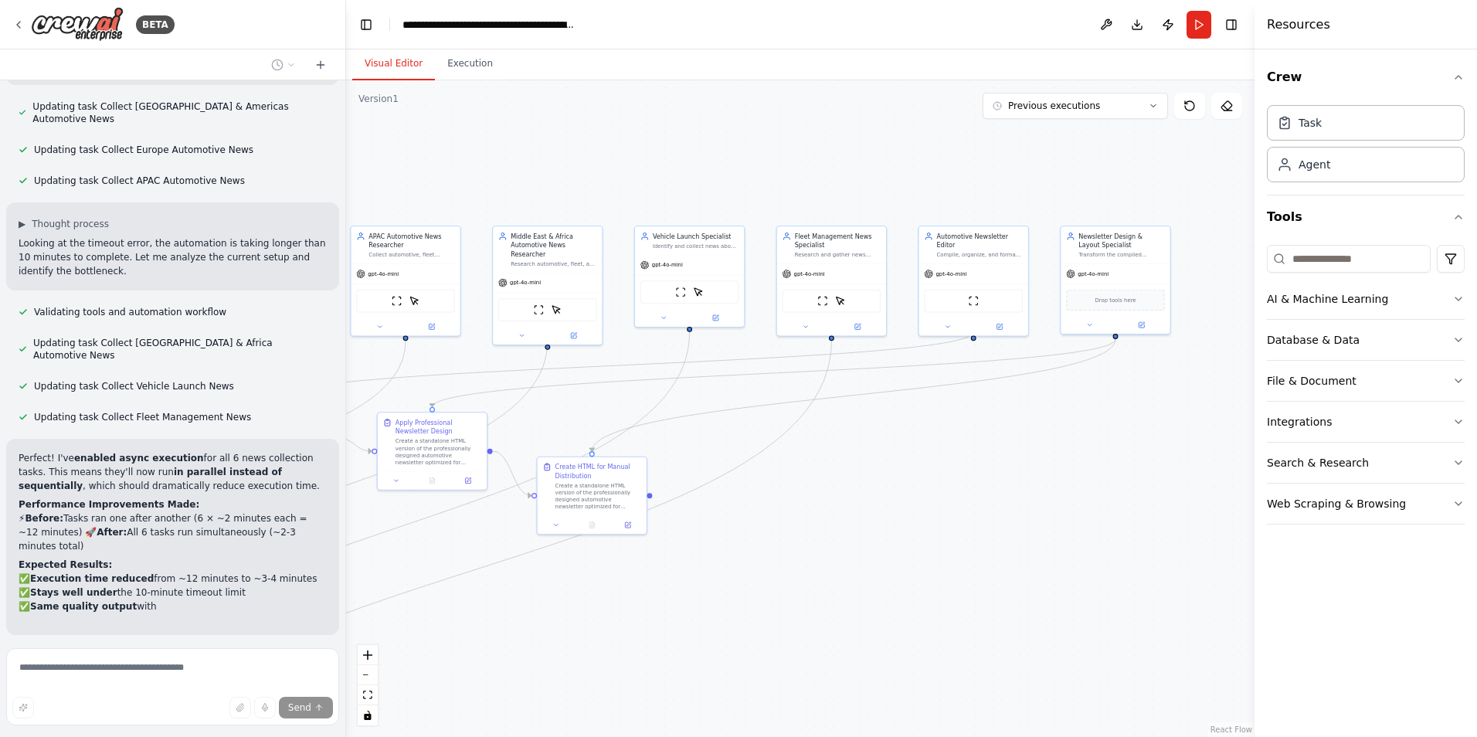
drag, startPoint x: 1054, startPoint y: 400, endPoint x: 791, endPoint y: 465, distance: 271.2
click at [791, 465] on div ".deletable-edge-delete-btn { width: 20px; height: 20px; border: 0px solid #ffff…" at bounding box center [800, 408] width 908 height 656
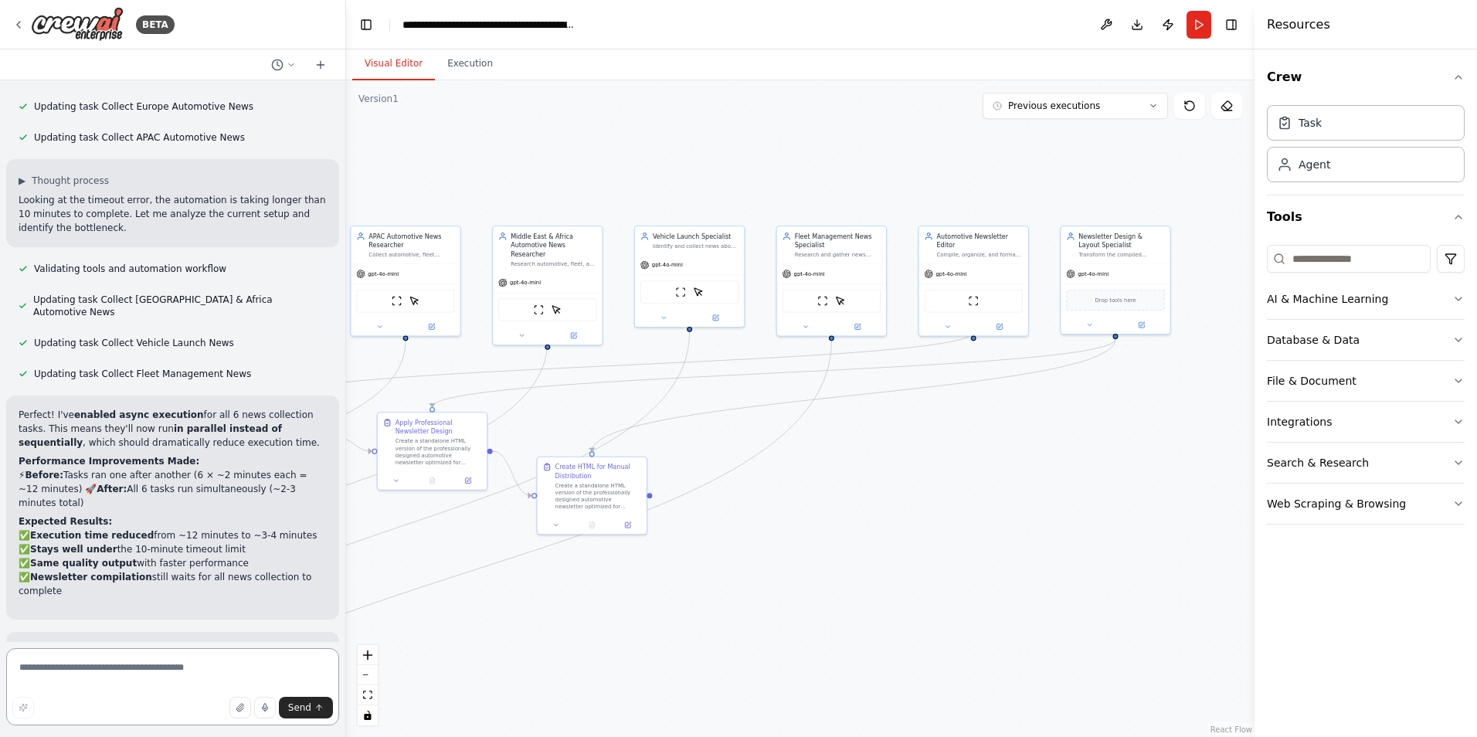
scroll to position [3115, 0]
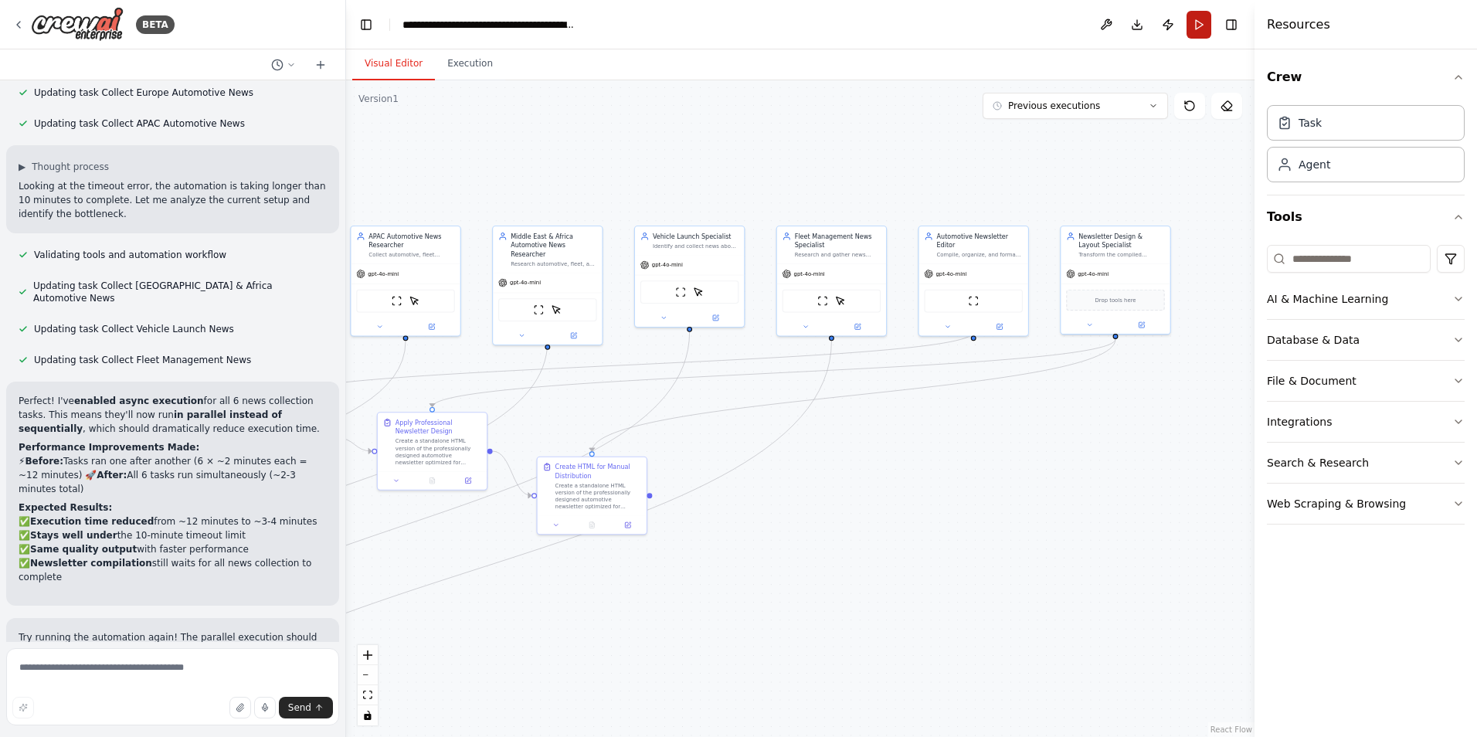
click at [1194, 23] on button "Run" at bounding box center [1198, 25] width 25 height 28
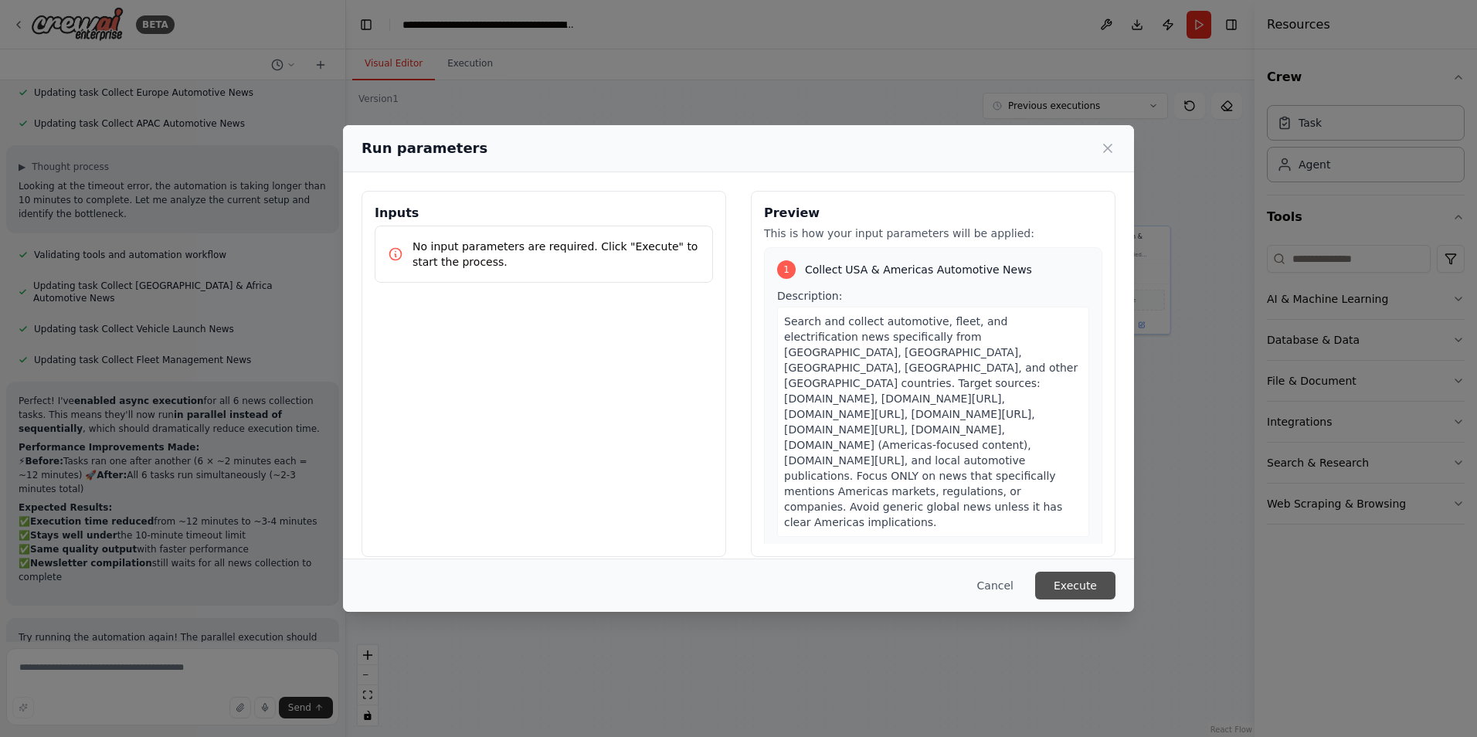
click at [1052, 582] on button "Execute" at bounding box center [1075, 585] width 80 height 28
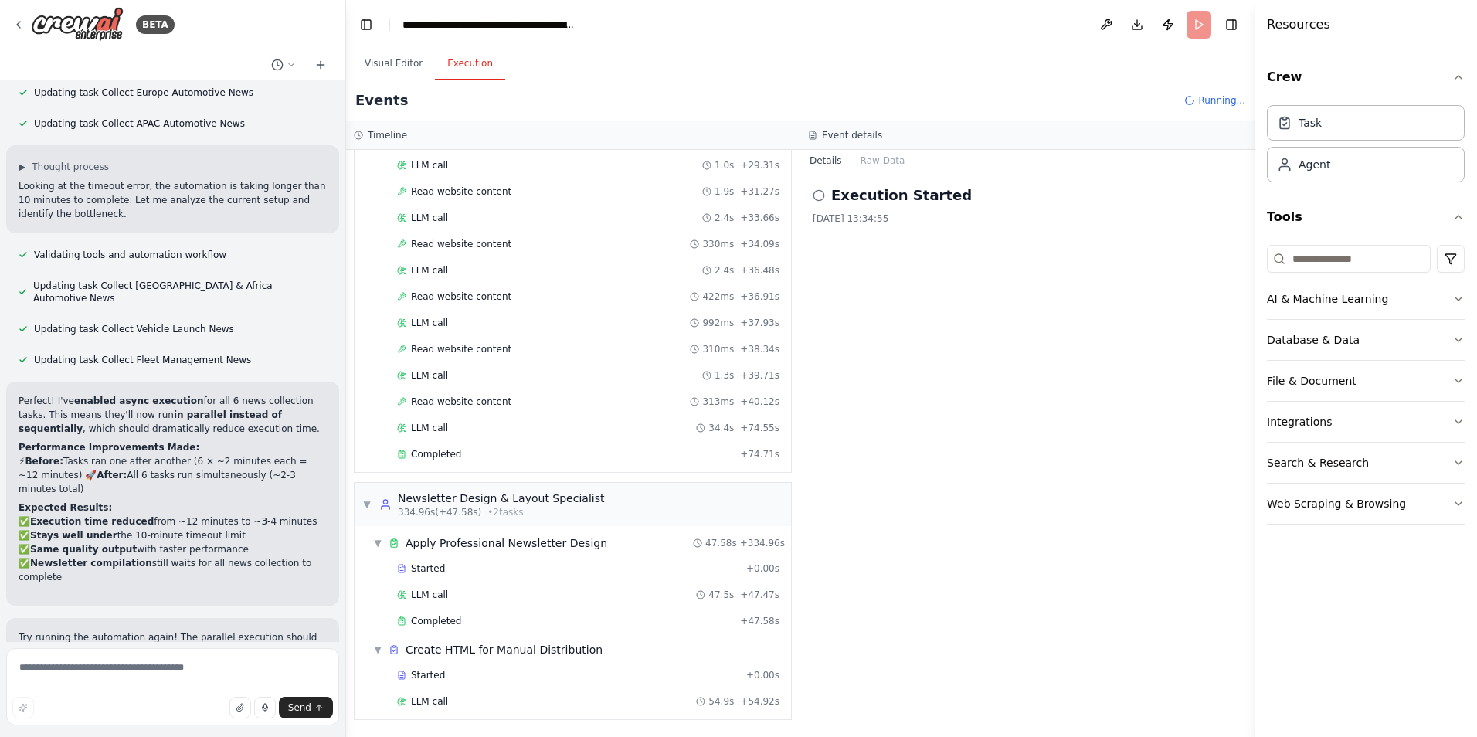
scroll to position [3679, 0]
